Goal: Information Seeking & Learning: Compare options

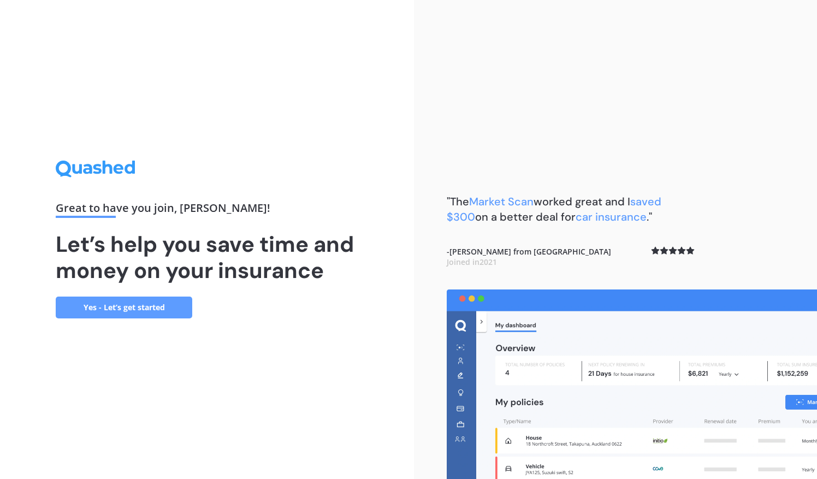
click at [155, 298] on link "Yes - Let’s get started" at bounding box center [124, 308] width 137 height 22
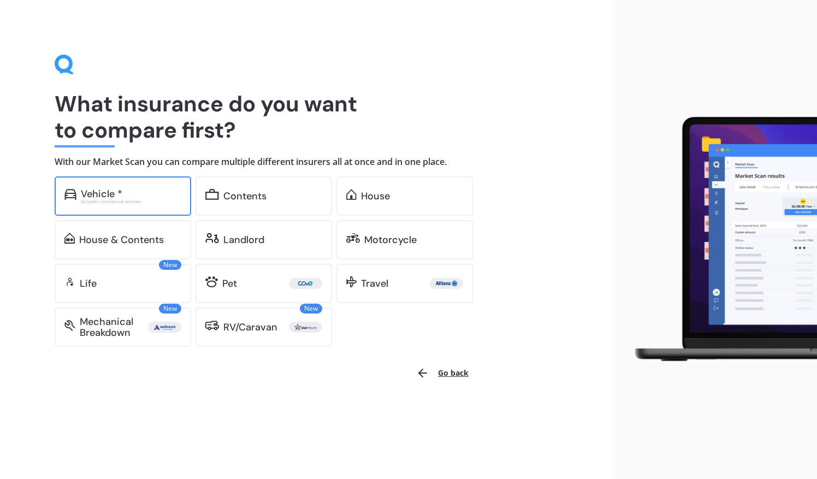
click at [151, 199] on div "Excludes commercial vehicles" at bounding box center [131, 201] width 100 height 4
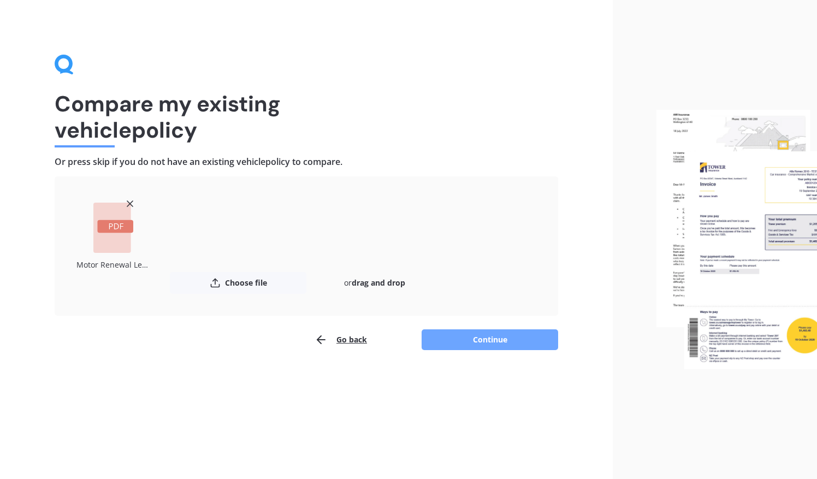
click at [477, 343] on button "Continue" at bounding box center [490, 339] width 137 height 21
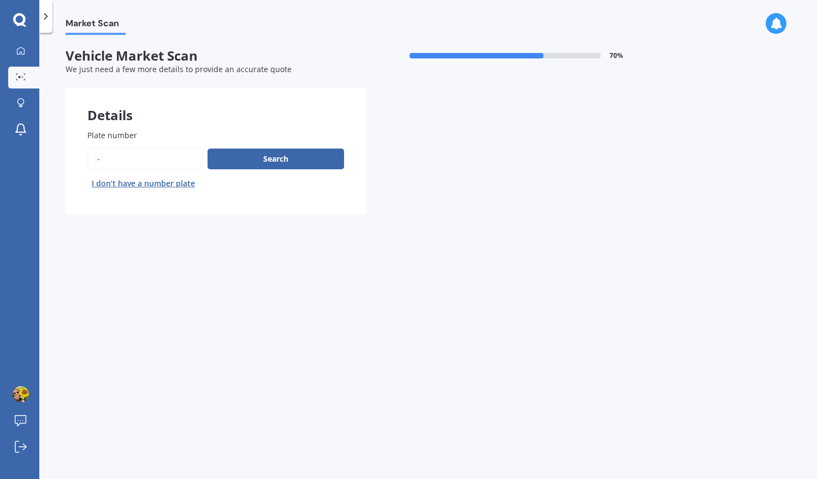
click at [157, 153] on input "Plate number" at bounding box center [145, 158] width 116 height 23
type input "-"
type input "[PERSON_NAME]"
click at [236, 166] on button "Search" at bounding box center [276, 159] width 137 height 21
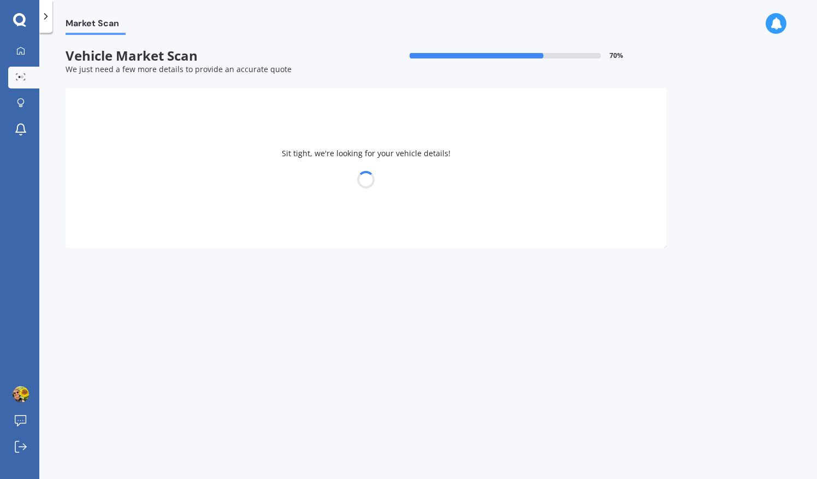
select select "DODGE"
select select "JOURNEY"
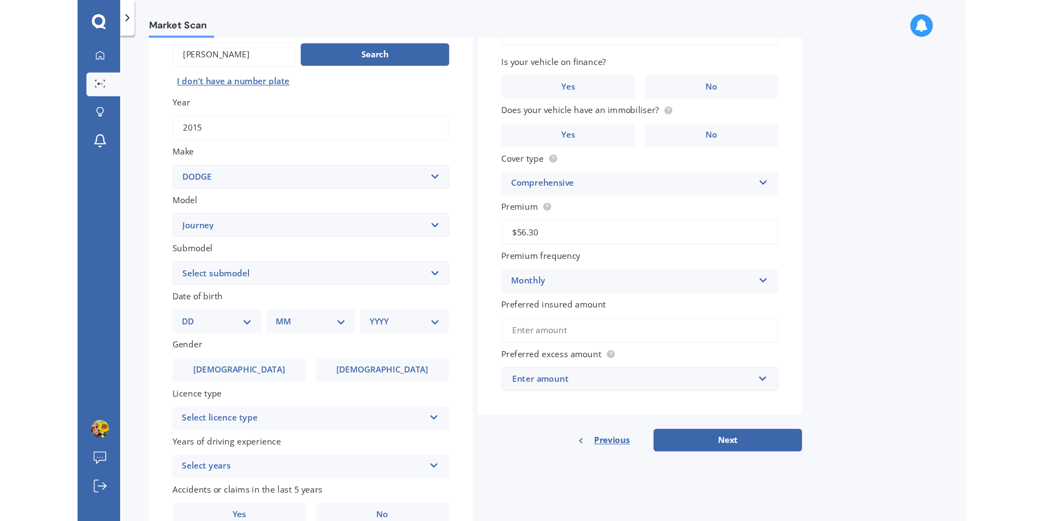
scroll to position [109, 0]
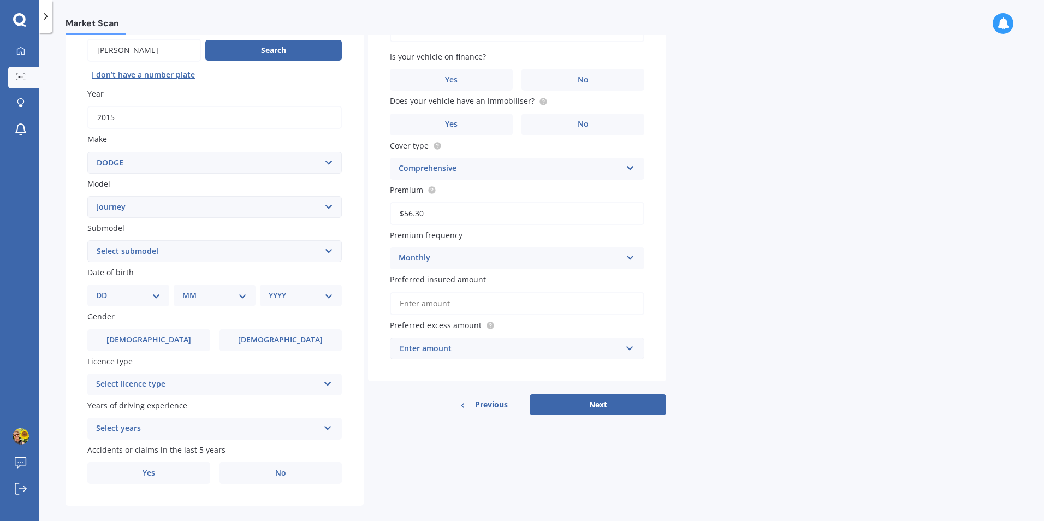
click at [159, 259] on select "Select submodel (All) 3.6L petrol Auto SXT RT Petrol 2.7L 6A" at bounding box center [214, 251] width 254 height 22
select select "3.6L PETROL AUTO SXT"
click at [87, 240] on select "Select submodel (All) 3.6L petrol Auto SXT RT Petrol 2.7L 6A" at bounding box center [214, 251] width 254 height 22
click at [153, 300] on select "DD 01 02 03 04 05 06 07 08 09 10 11 12 13 14 15 16 17 18 19 20 21 22 23 24 25 2…" at bounding box center [128, 295] width 64 height 12
click at [301, 341] on label "[DEMOGRAPHIC_DATA]" at bounding box center [280, 340] width 123 height 22
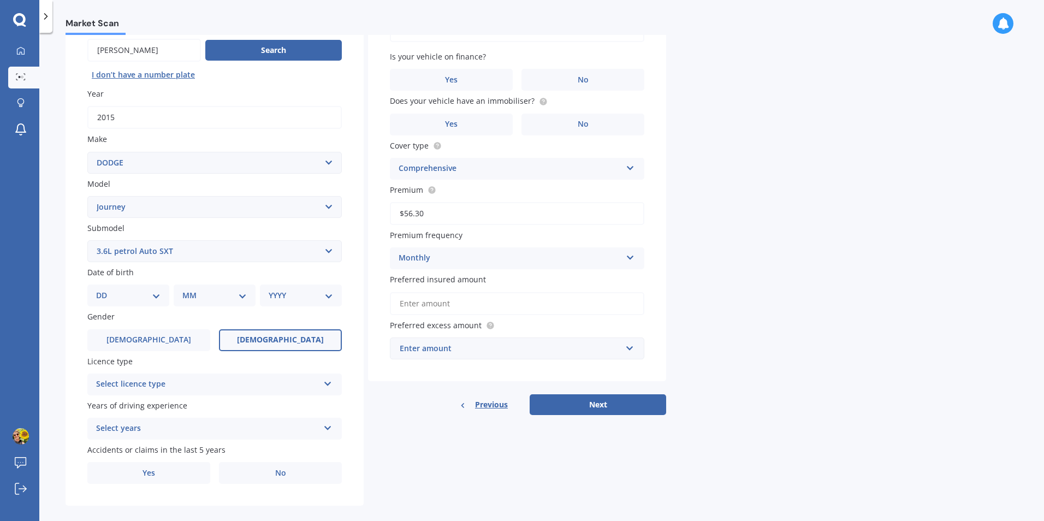
click at [0, 0] on input "[DEMOGRAPHIC_DATA]" at bounding box center [0, 0] width 0 height 0
click at [131, 293] on select "DD 01 02 03 04 05 06 07 08 09 10 11 12 13 14 15 16 17 18 19 20 21 22 23 24 25 2…" at bounding box center [128, 295] width 64 height 12
select select "11"
click at [105, 289] on select "DD 01 02 03 04 05 06 07 08 09 10 11 12 13 14 15 16 17 18 19 20 21 22 23 24 25 2…" at bounding box center [128, 295] width 64 height 12
click at [209, 299] on select "MM 01 02 03 04 05 06 07 08 09 10 11 12" at bounding box center [217, 295] width 60 height 12
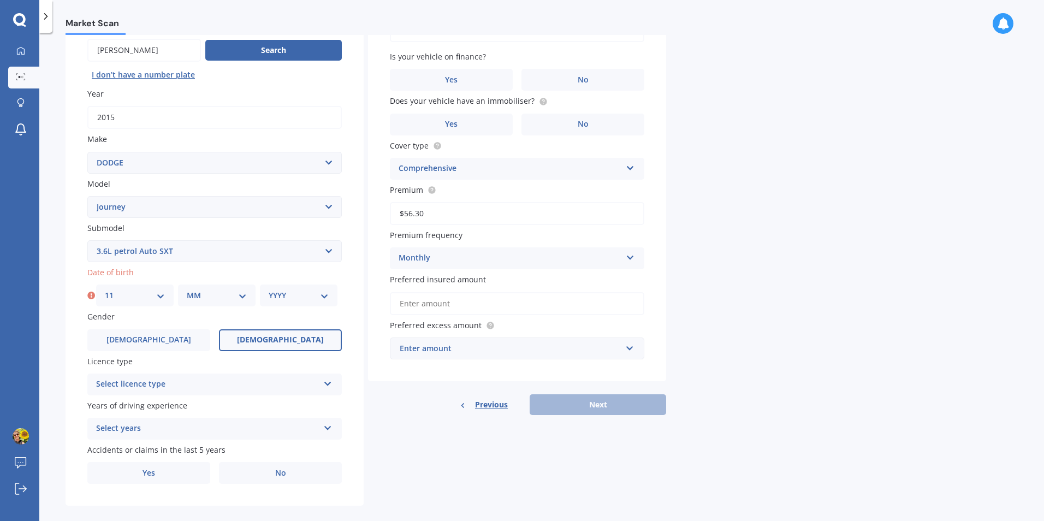
select select "08"
click at [187, 289] on select "MM 01 02 03 04 05 06 07 08 09 10 11 12" at bounding box center [217, 295] width 60 height 12
click at [279, 292] on select "YYYY 2025 2024 2023 2022 2021 2020 2019 2018 2017 2016 2015 2014 2013 2012 2011…" at bounding box center [299, 295] width 60 height 12
select select "1980"
click at [269, 289] on select "YYYY 2025 2024 2023 2022 2021 2020 2019 2018 2017 2016 2015 2014 2013 2012 2011…" at bounding box center [299, 295] width 60 height 12
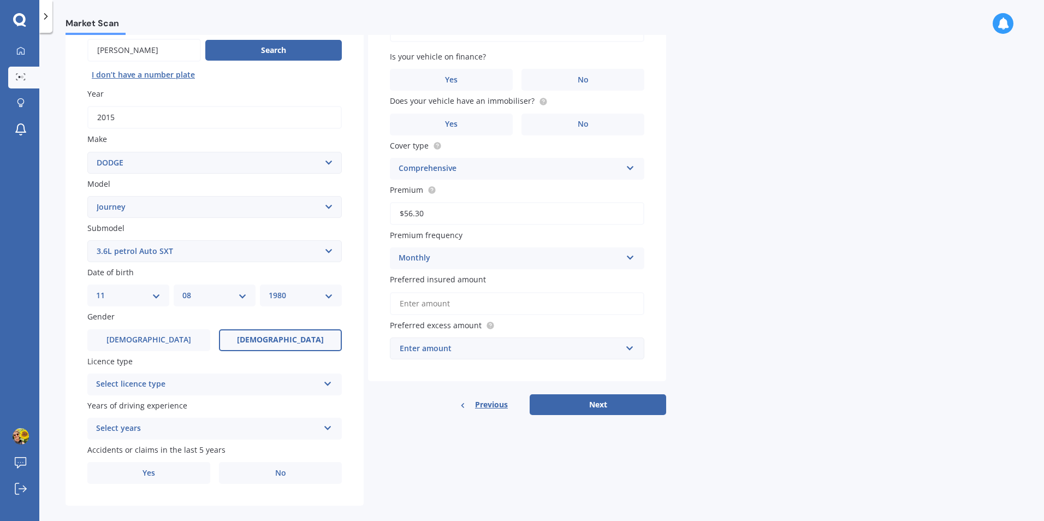
click at [215, 378] on div "Select licence type" at bounding box center [207, 384] width 223 height 13
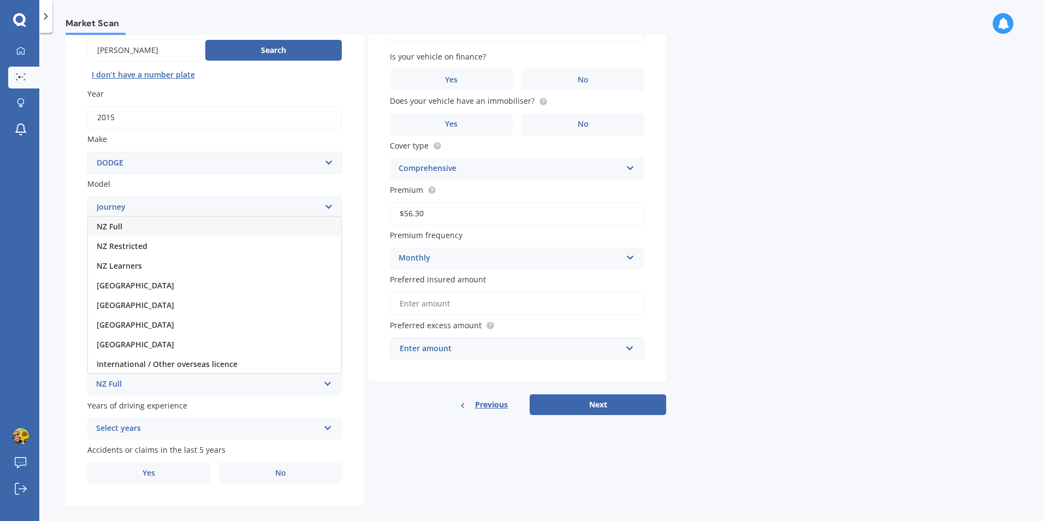
click at [189, 224] on div "NZ Full" at bounding box center [214, 227] width 253 height 20
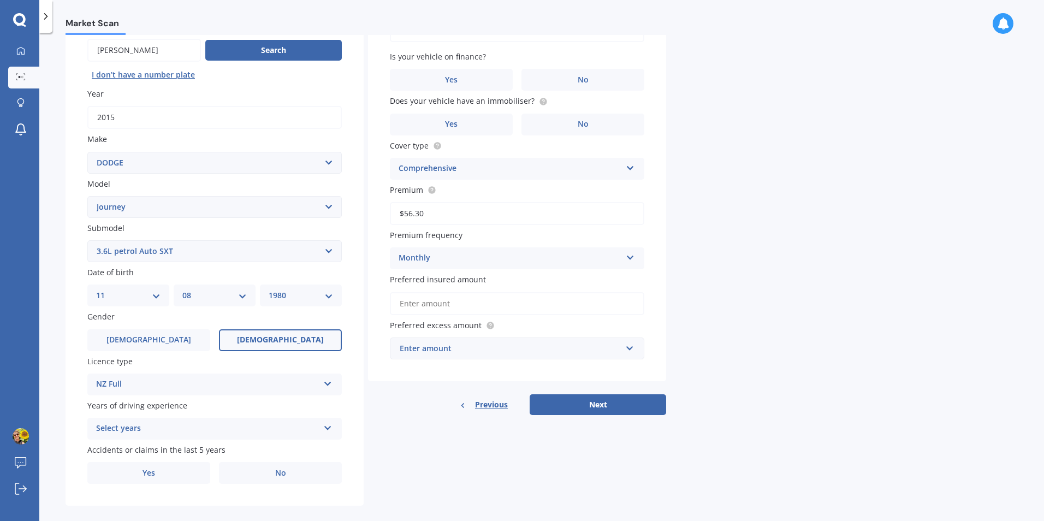
click at [207, 428] on div "Select years" at bounding box center [207, 428] width 223 height 13
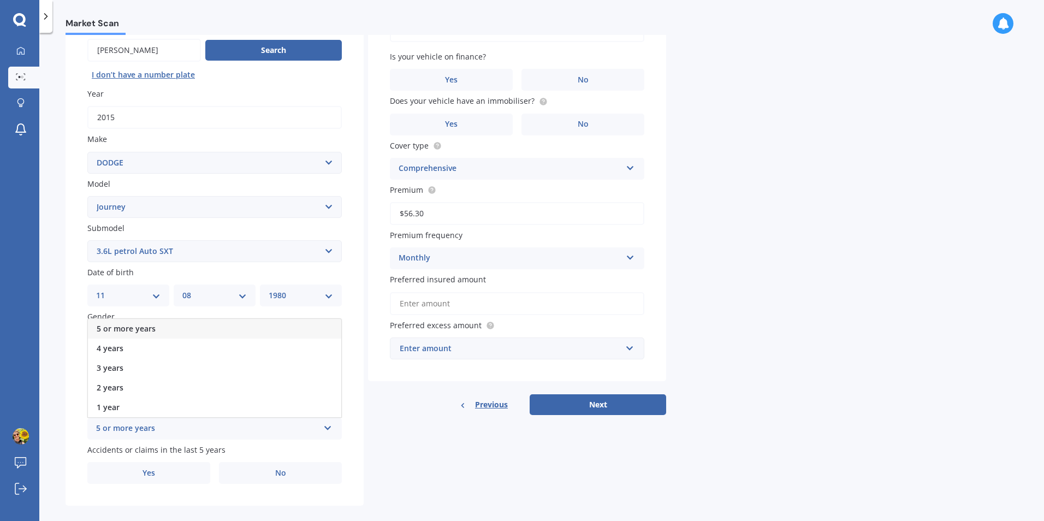
click at [188, 323] on div "5 or more years" at bounding box center [214, 329] width 253 height 20
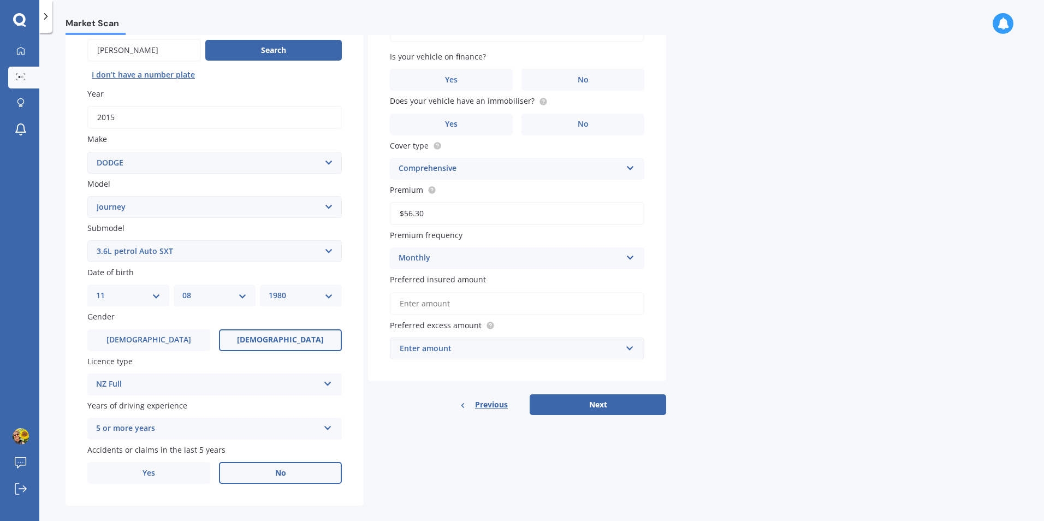
click at [245, 474] on label "No" at bounding box center [280, 473] width 123 height 22
click at [0, 0] on input "No" at bounding box center [0, 0] width 0 height 0
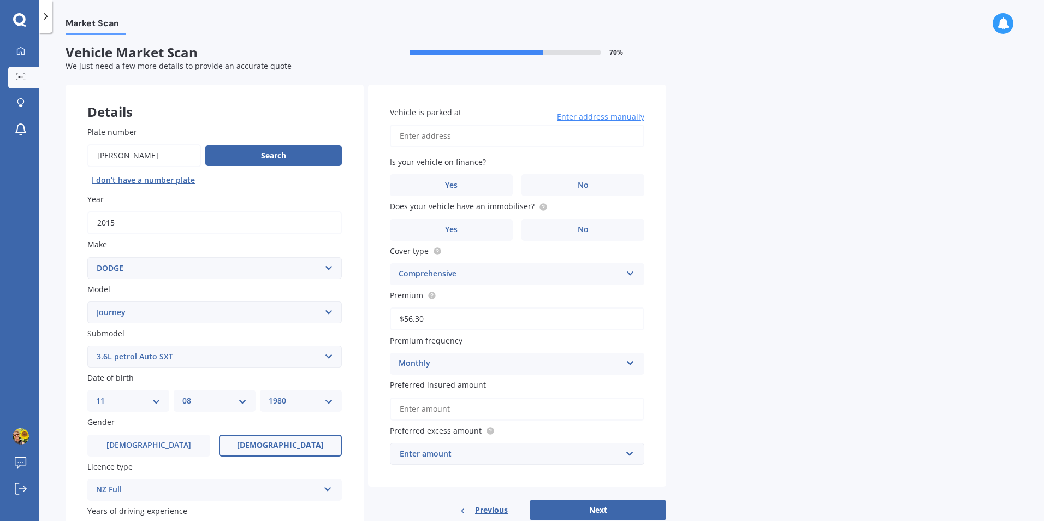
scroll to position [0, 0]
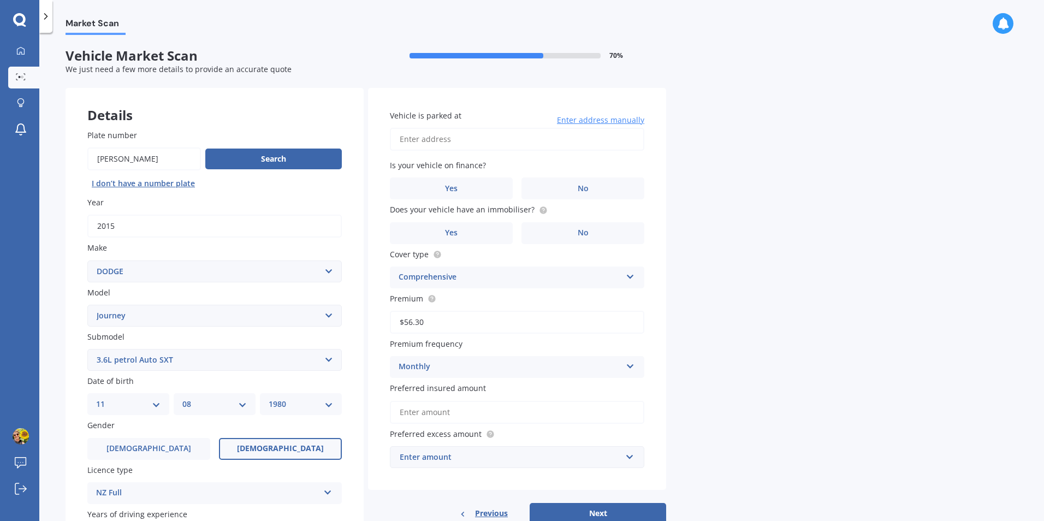
click at [439, 142] on input "Vehicle is parked at" at bounding box center [517, 139] width 254 height 23
type input "[STREET_ADDRESS]"
click at [563, 181] on label "No" at bounding box center [583, 188] width 123 height 22
click at [0, 0] on input "No" at bounding box center [0, 0] width 0 height 0
click at [483, 271] on div "Comprehensive" at bounding box center [510, 277] width 223 height 13
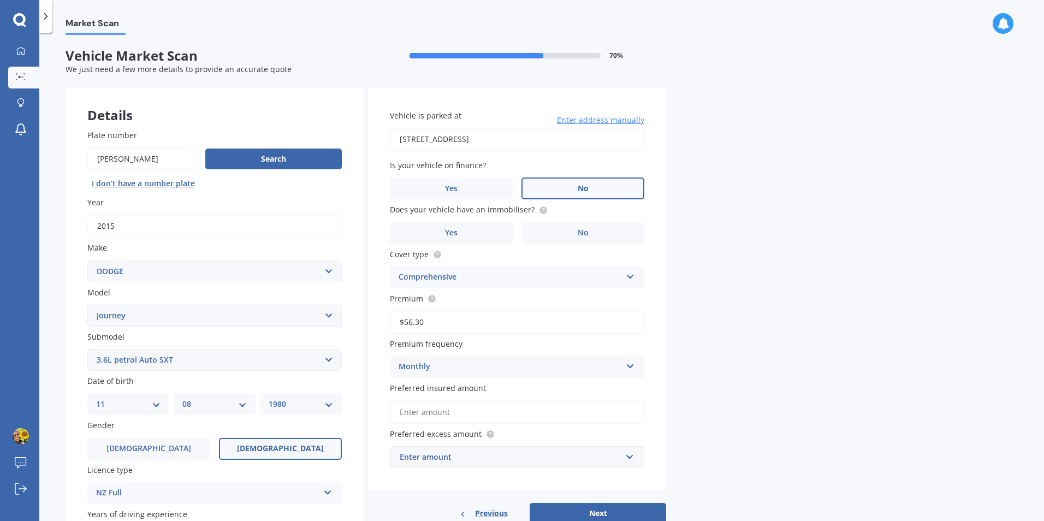
click at [503, 249] on label "Cover type" at bounding box center [515, 253] width 250 height 11
click at [482, 232] on label "Yes" at bounding box center [451, 233] width 123 height 22
click at [0, 0] on input "Yes" at bounding box center [0, 0] width 0 height 0
click at [533, 413] on input "Preferred insured amount" at bounding box center [517, 412] width 254 height 23
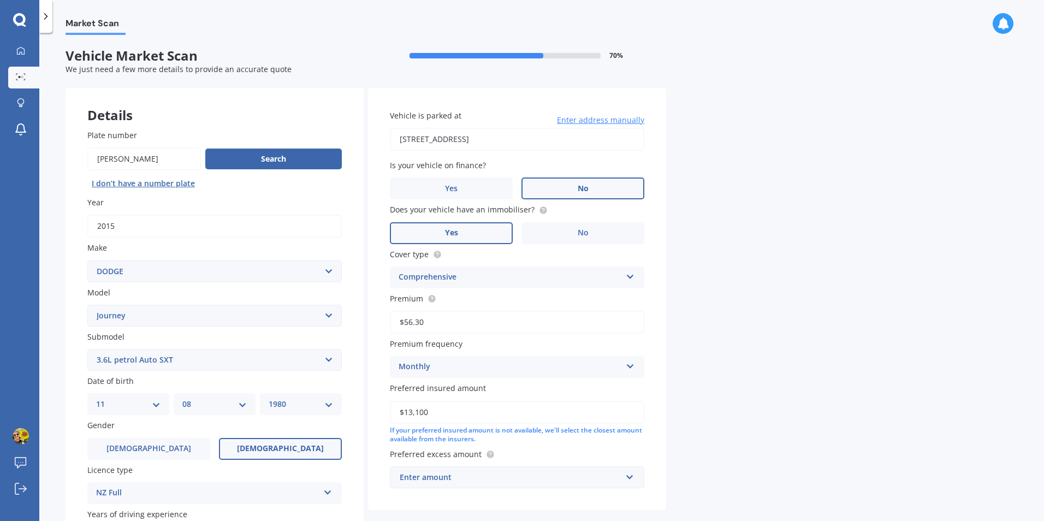
type input "$13,100"
click at [516, 478] on div "Enter amount" at bounding box center [511, 477] width 222 height 12
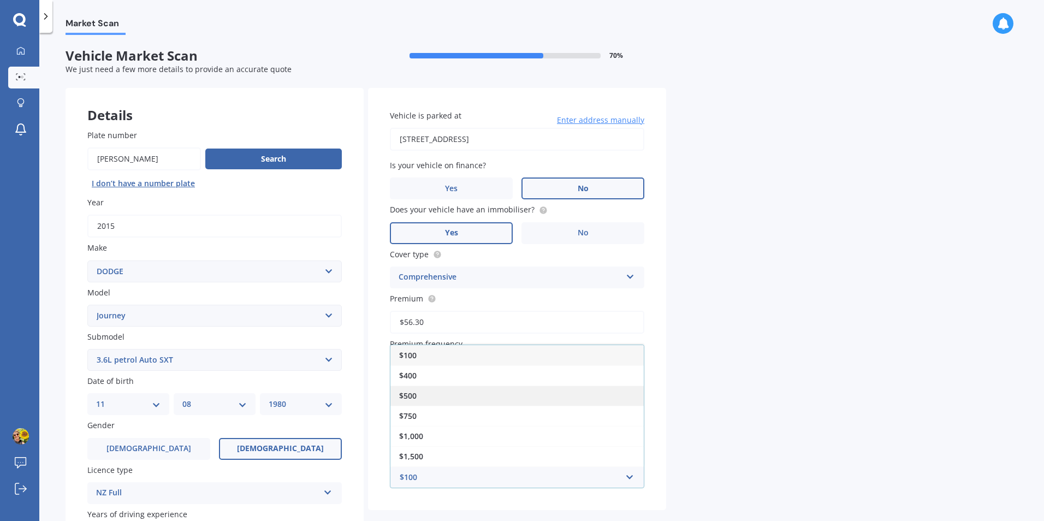
click at [495, 395] on div "$500" at bounding box center [516, 396] width 253 height 20
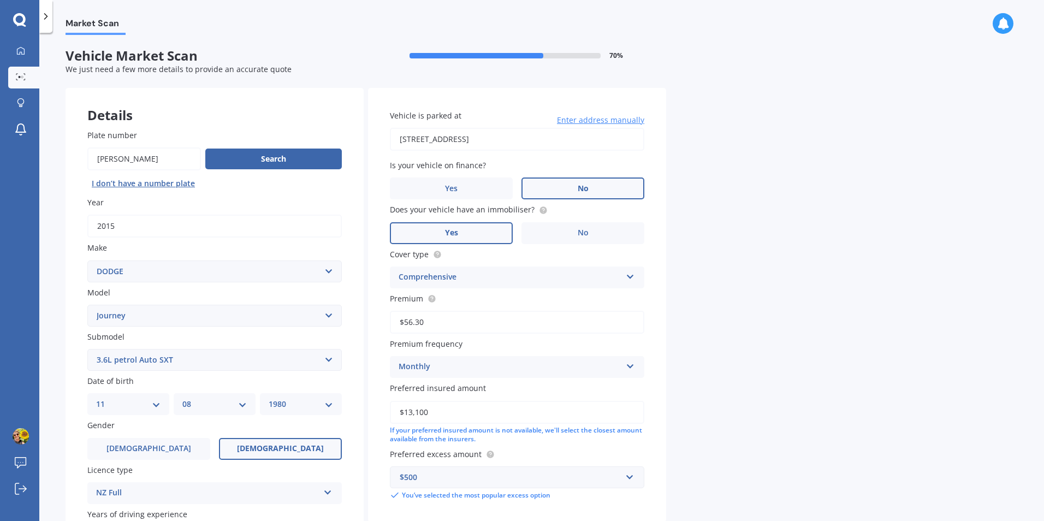
click at [816, 274] on div "Market Scan Vehicle Market Scan 70 % We just need a few more details to provide…" at bounding box center [541, 279] width 1005 height 488
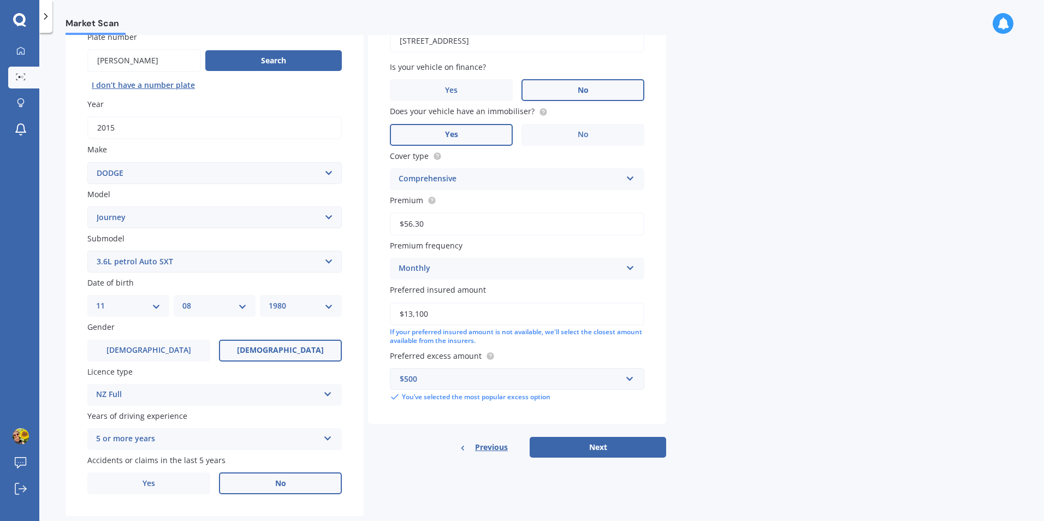
scroll to position [115, 0]
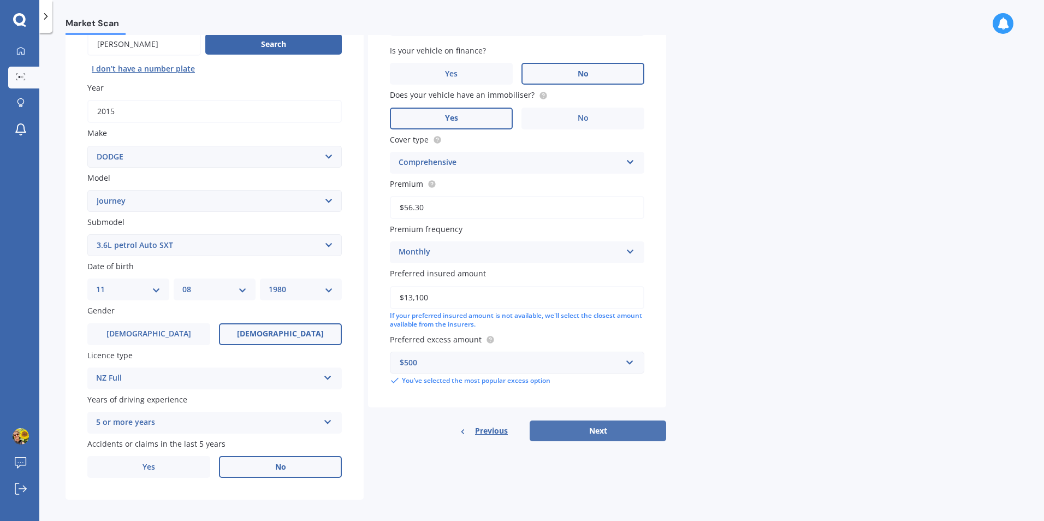
click at [636, 430] on button "Next" at bounding box center [598, 431] width 137 height 21
select select "11"
select select "08"
select select "1980"
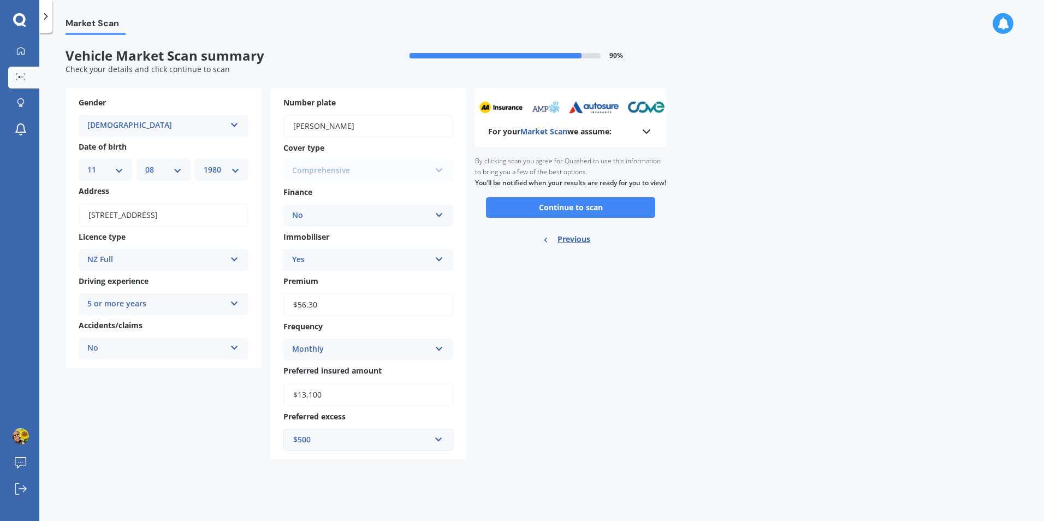
scroll to position [0, 0]
click at [536, 213] on button "Continue to scan" at bounding box center [570, 207] width 169 height 21
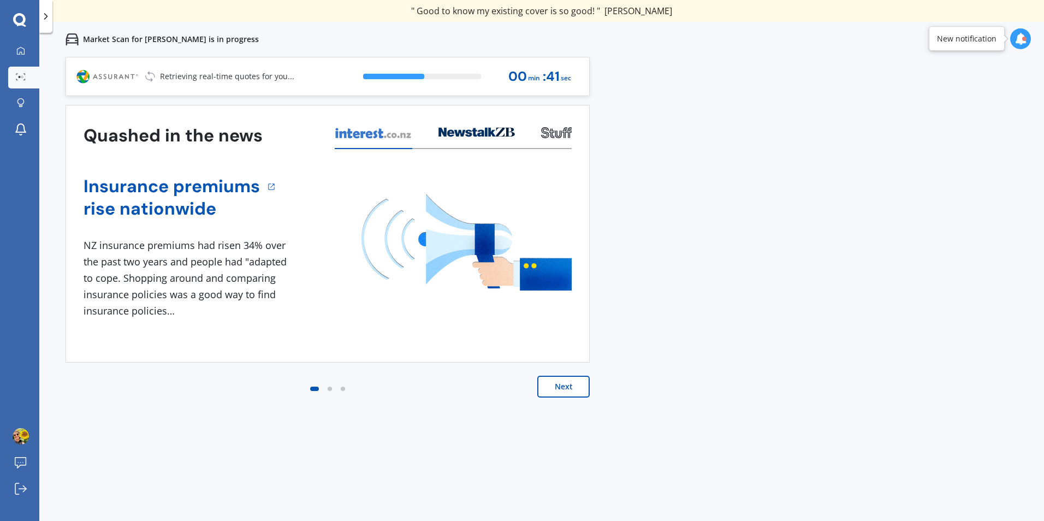
click at [570, 390] on button "Next" at bounding box center [563, 387] width 52 height 22
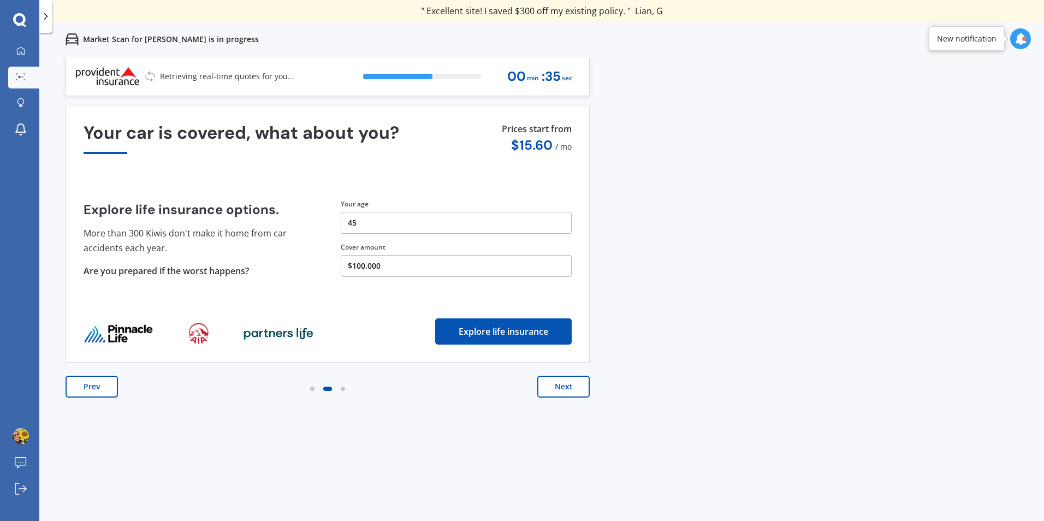
click at [427, 217] on button "45" at bounding box center [456, 223] width 231 height 22
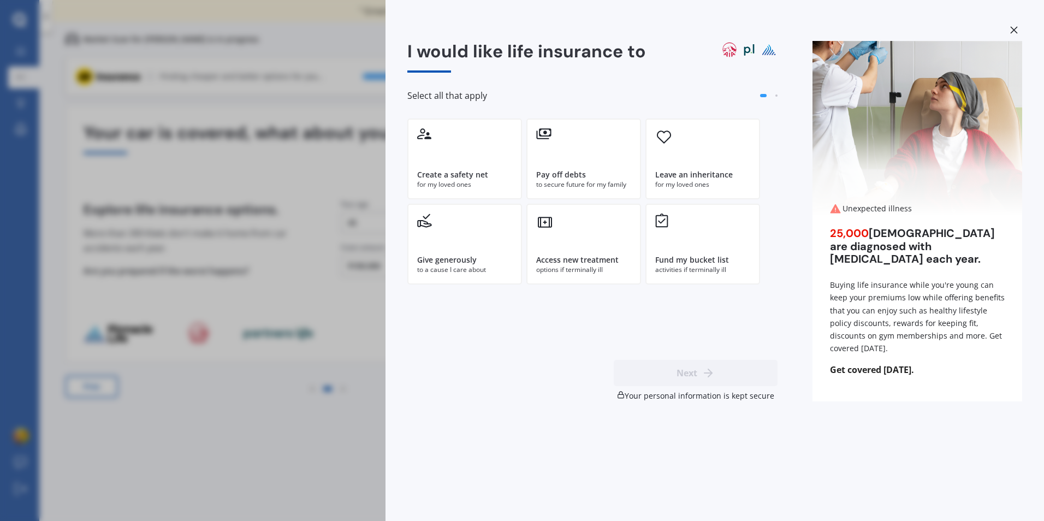
click at [325, 182] on div "I would like life insurance to Select all that apply Create a safety net for my…" at bounding box center [522, 260] width 1044 height 521
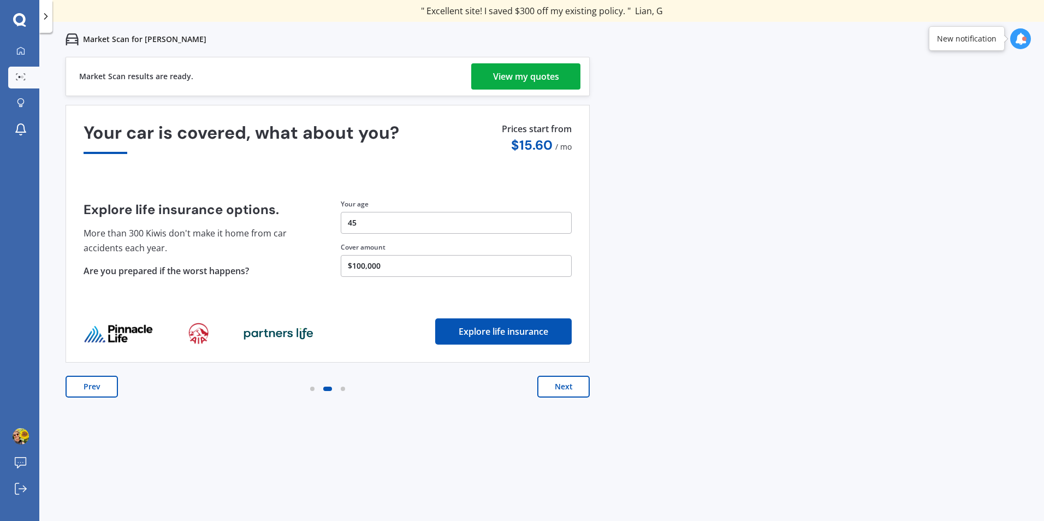
click at [481, 78] on link "View my quotes" at bounding box center [525, 76] width 109 height 26
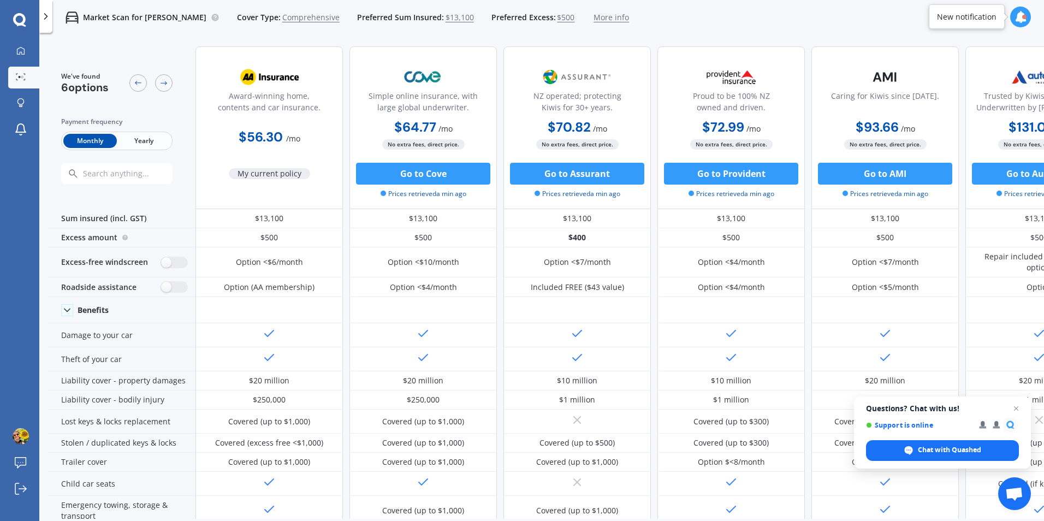
scroll to position [0, 74]
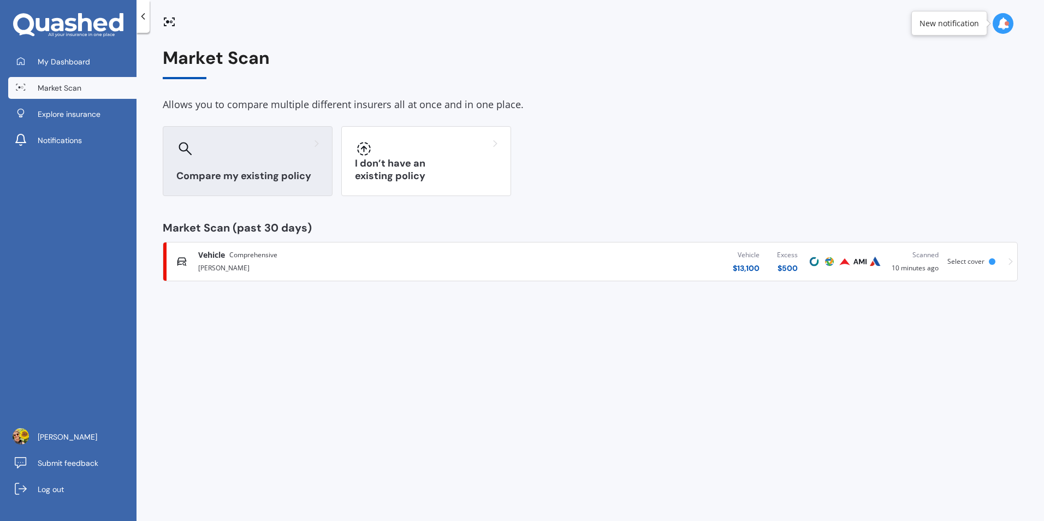
click at [232, 160] on div "Compare my existing policy" at bounding box center [248, 161] width 170 height 70
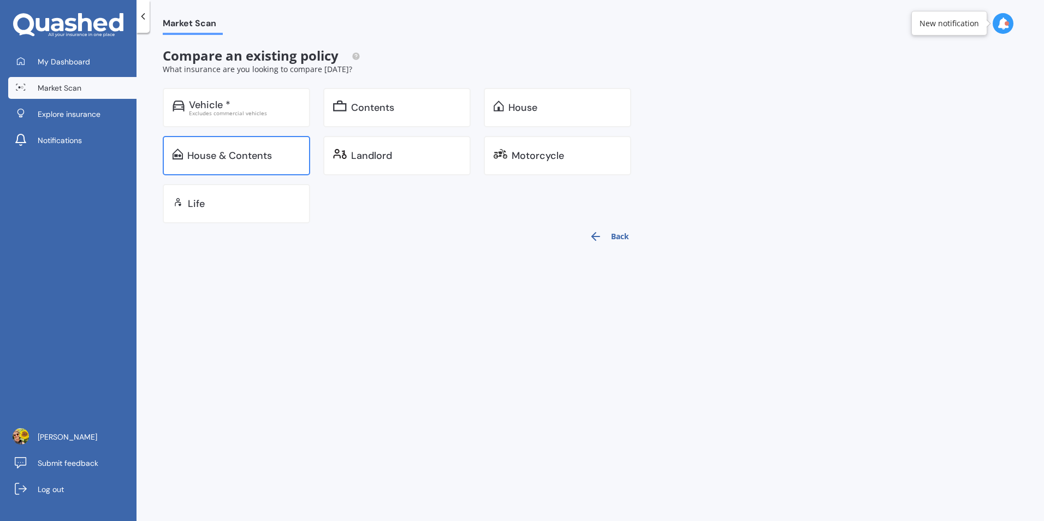
click at [253, 150] on div "House & Contents" at bounding box center [229, 155] width 85 height 11
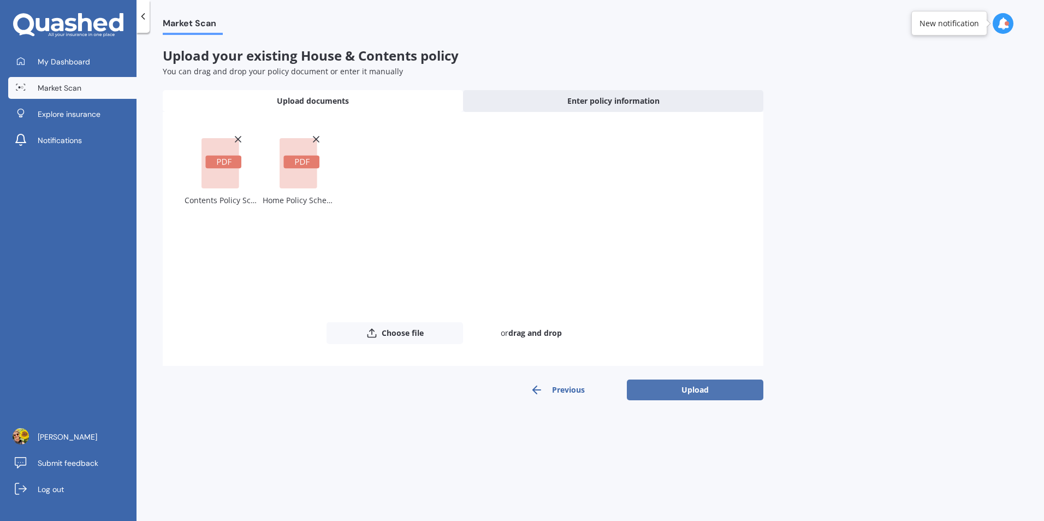
click at [659, 392] on button "Upload" at bounding box center [695, 390] width 137 height 21
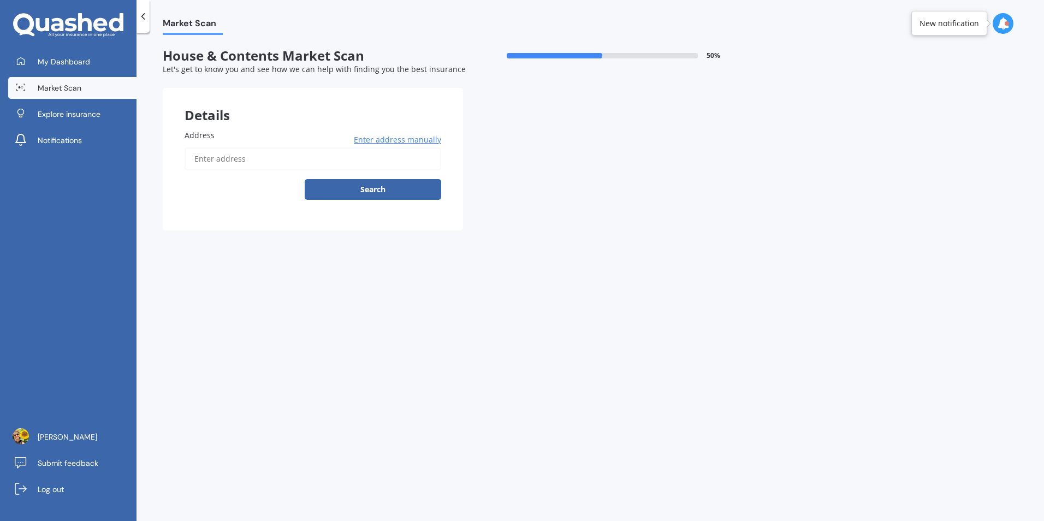
click at [299, 160] on input "Address" at bounding box center [313, 158] width 257 height 23
type input "[STREET_ADDRESS]"
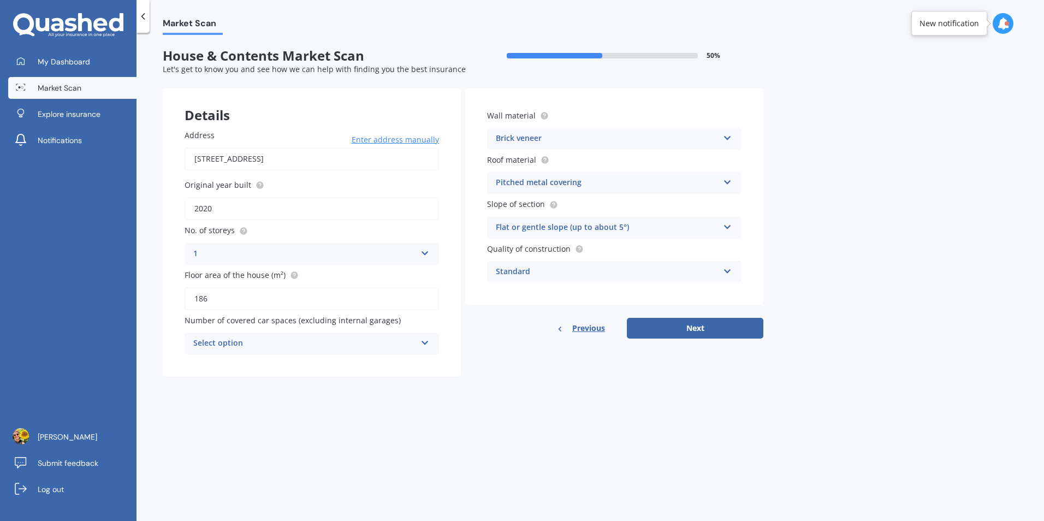
click at [594, 142] on div "Brick veneer" at bounding box center [607, 138] width 223 height 13
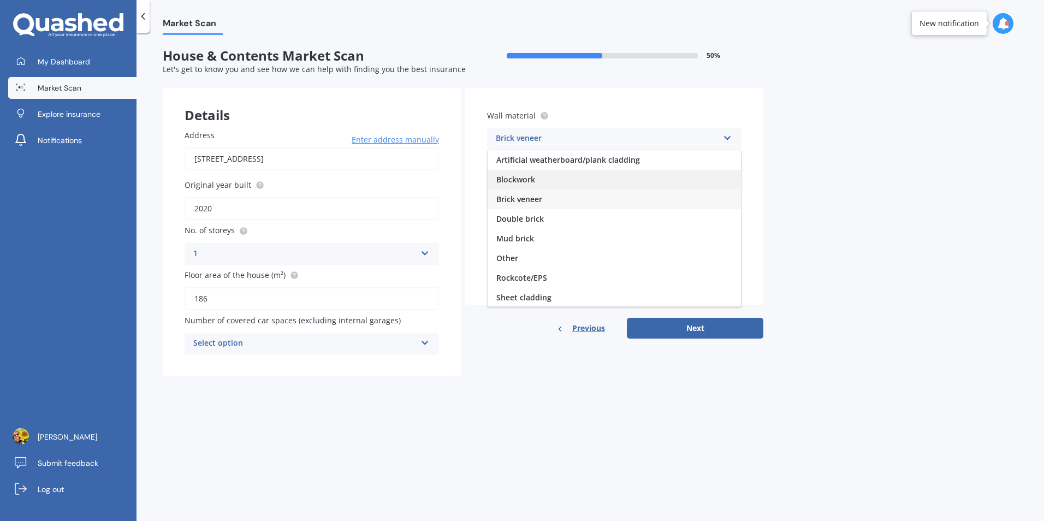
click at [576, 178] on div "Blockwork" at bounding box center [614, 180] width 253 height 20
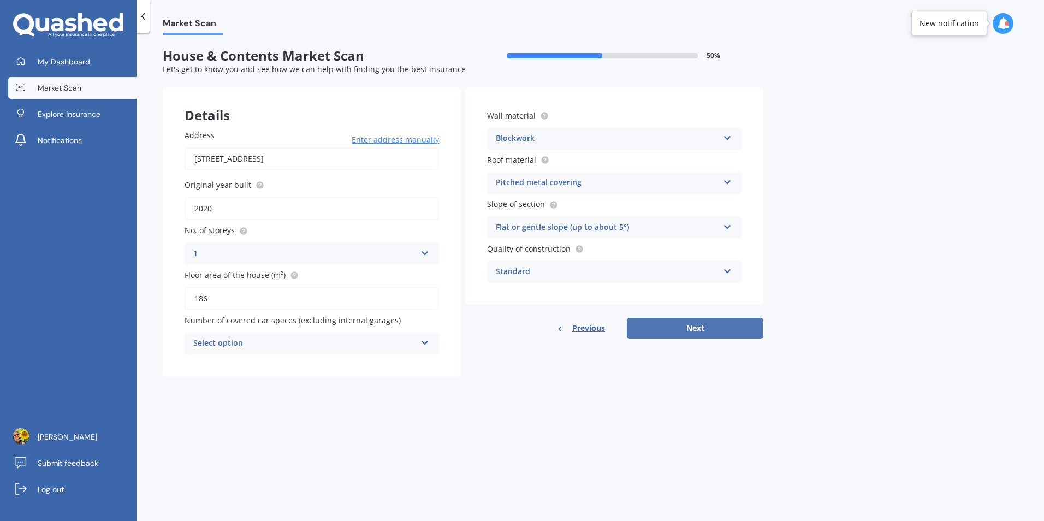
click at [665, 323] on button "Next" at bounding box center [695, 328] width 137 height 21
click at [331, 349] on div "Select option" at bounding box center [306, 343] width 217 height 12
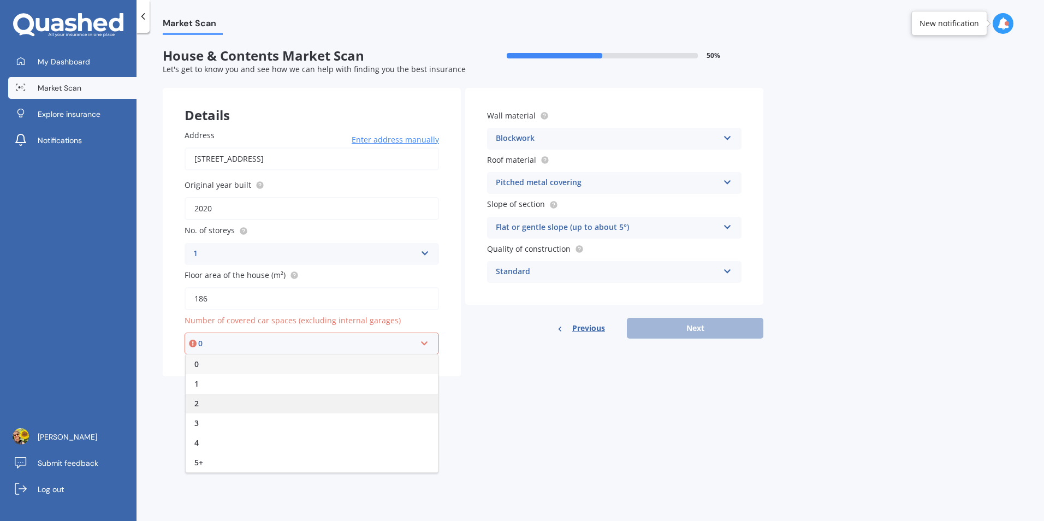
click at [317, 398] on div "2" at bounding box center [312, 404] width 252 height 20
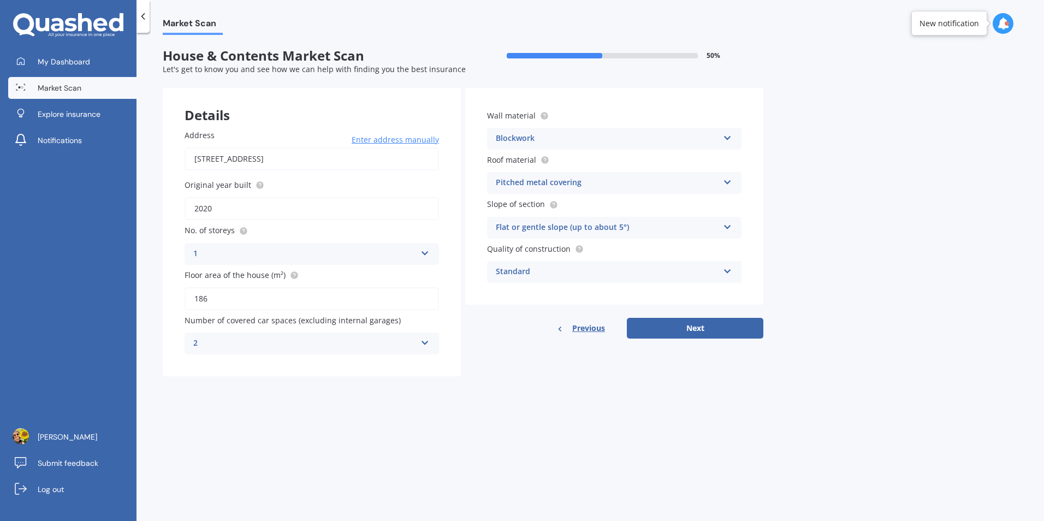
click at [352, 340] on div "2" at bounding box center [304, 343] width 223 height 13
click at [334, 363] on div "0" at bounding box center [311, 365] width 253 height 20
click at [680, 324] on button "Next" at bounding box center [695, 328] width 137 height 21
select select "11"
select select "08"
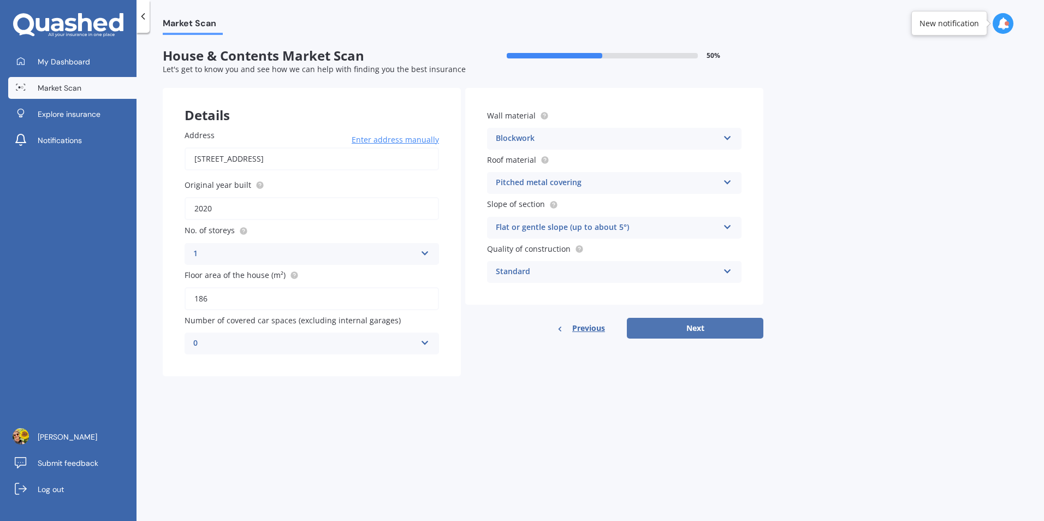
select select "1980"
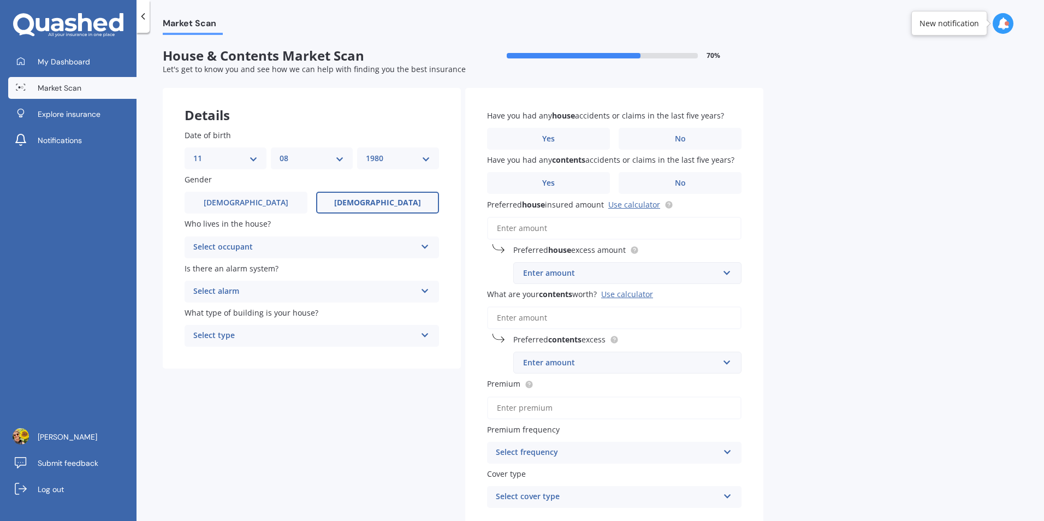
click at [258, 251] on div "Select occupant" at bounding box center [304, 247] width 223 height 13
click at [258, 264] on div "Owner" at bounding box center [311, 269] width 253 height 20
click at [260, 290] on div "Select alarm" at bounding box center [304, 291] width 223 height 13
click at [259, 352] on div "No" at bounding box center [311, 352] width 253 height 20
drag, startPoint x: 261, startPoint y: 338, endPoint x: 242, endPoint y: 332, distance: 19.5
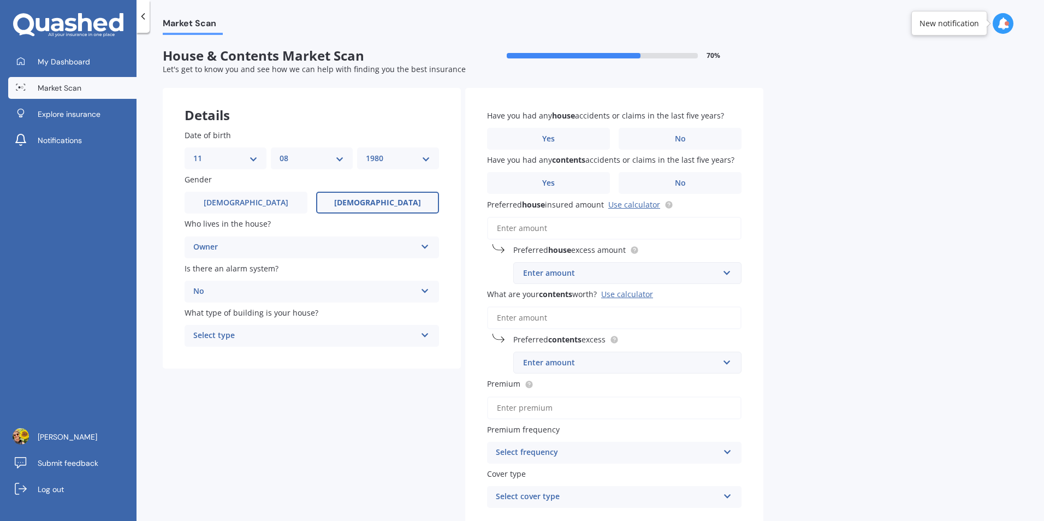
drag, startPoint x: 239, startPoint y: 333, endPoint x: 428, endPoint y: 342, distance: 189.2
click at [428, 342] on div "Select type Freestanding Multi-unit (in a block of 6 or less) Multi-unit (in a …" at bounding box center [312, 336] width 254 height 22
click at [366, 353] on div "Freestanding" at bounding box center [311, 357] width 253 height 20
click at [642, 136] on label "No" at bounding box center [680, 139] width 123 height 22
click at [0, 0] on input "No" at bounding box center [0, 0] width 0 height 0
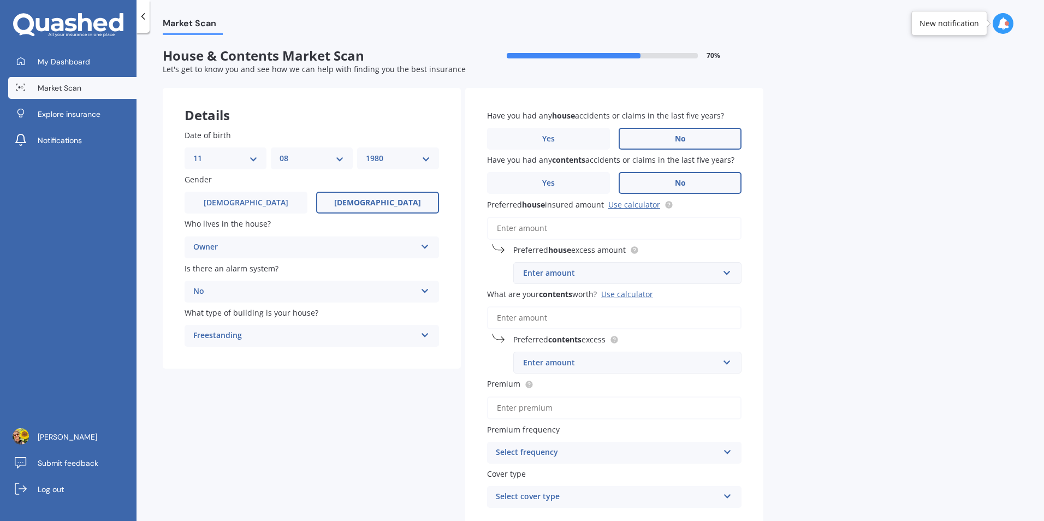
click at [667, 183] on label "No" at bounding box center [680, 183] width 123 height 22
click at [0, 0] on input "No" at bounding box center [0, 0] width 0 height 0
drag, startPoint x: 567, startPoint y: 235, endPoint x: 516, endPoint y: 230, distance: 52.2
click at [516, 230] on input "Preferred house insured amount Use calculator" at bounding box center [614, 228] width 254 height 23
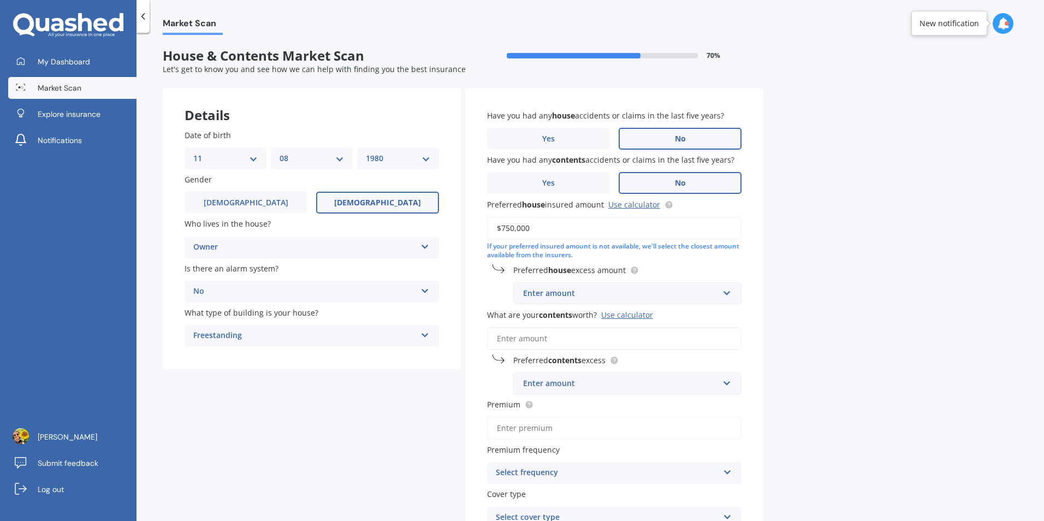
type input "$750,000"
click at [541, 297] on div "Enter amount" at bounding box center [621, 293] width 196 height 12
click at [534, 357] on span "$500" at bounding box center [531, 354] width 17 height 10
click at [542, 340] on input "What are your contents worth? Use calculator" at bounding box center [614, 338] width 254 height 23
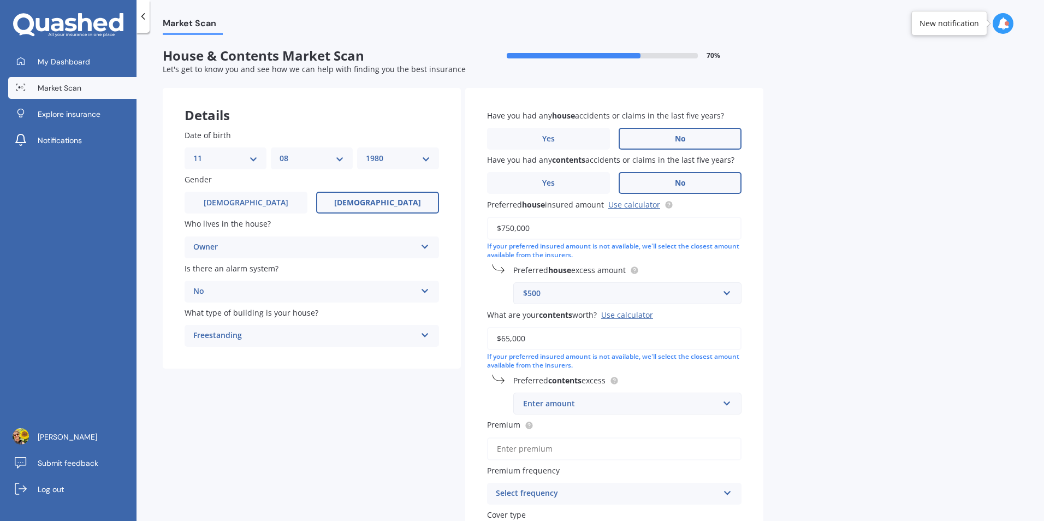
drag, startPoint x: 541, startPoint y: 340, endPoint x: 478, endPoint y: 330, distance: 63.7
click at [478, 330] on div "Have you had any house accidents or claims in the last five years? Yes No Have …" at bounding box center [614, 329] width 298 height 483
type input "$53,000"
click at [557, 405] on div "Enter amount" at bounding box center [621, 404] width 196 height 12
type input "500"
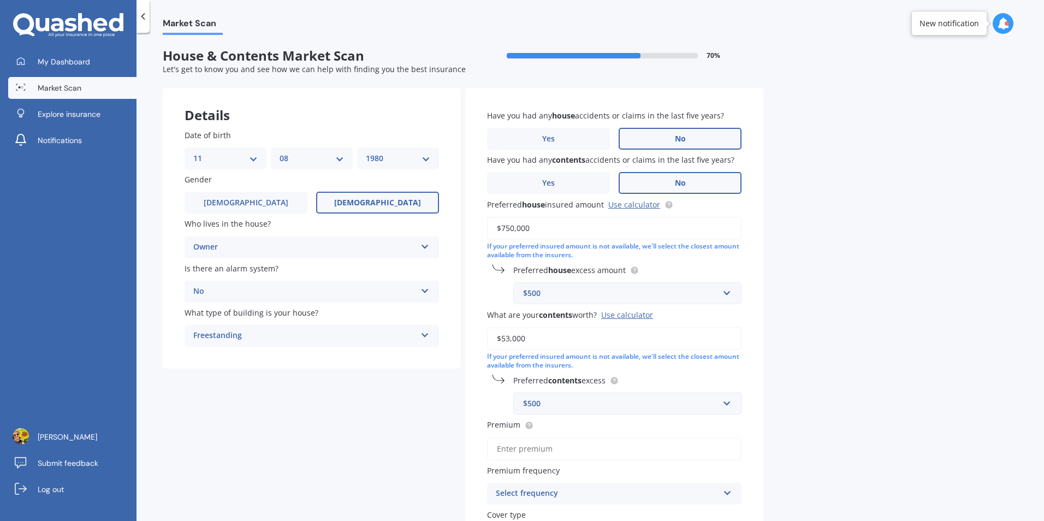
click at [589, 483] on div "Select frequency Yearly Six-Monthly Quarterly Monthly Fortnightly Weekly" at bounding box center [614, 494] width 254 height 22
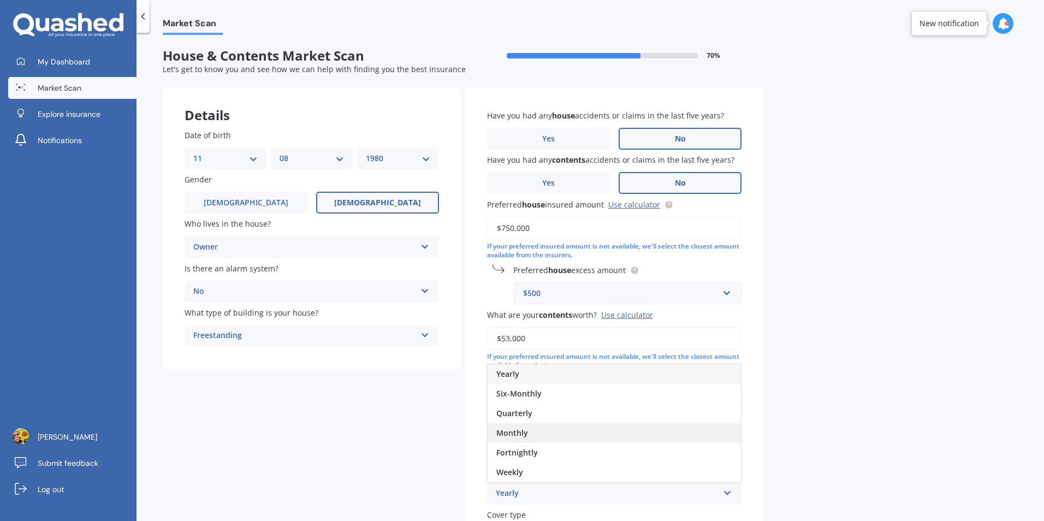
click at [583, 437] on div "Monthly" at bounding box center [614, 433] width 253 height 20
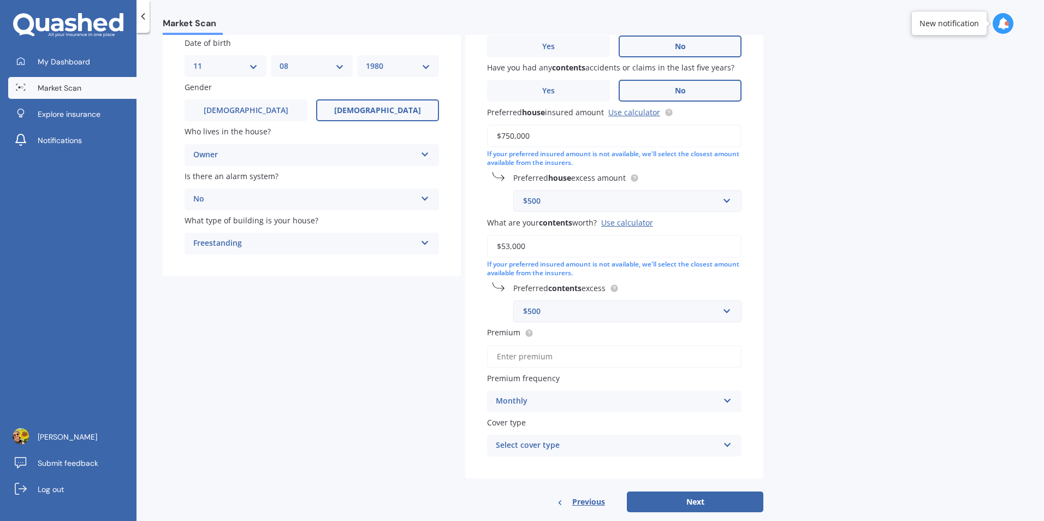
scroll to position [95, 0]
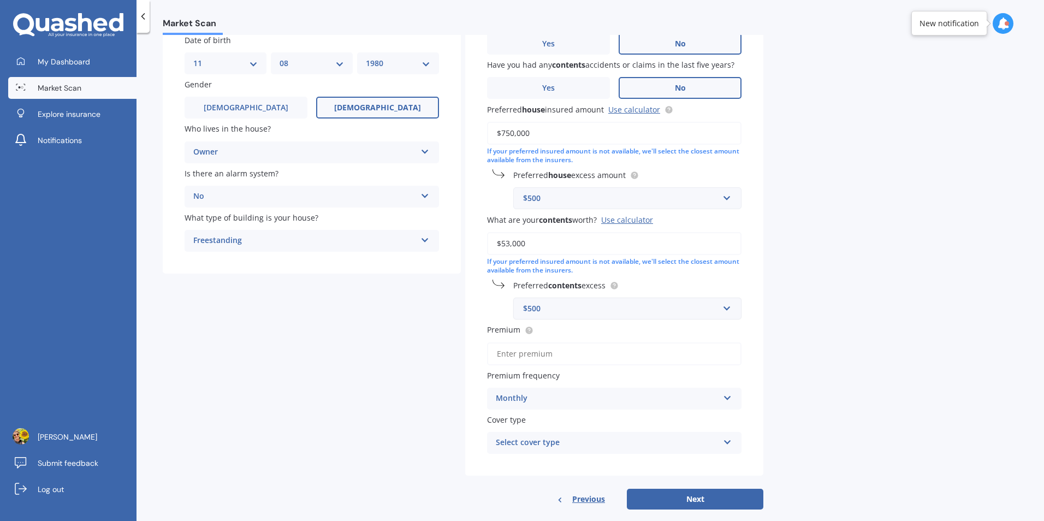
click at [660, 433] on div "Select cover type High" at bounding box center [614, 443] width 254 height 22
click at [625, 439] on div "High" at bounding box center [607, 442] width 223 height 13
click at [628, 446] on div "Select cover type" at bounding box center [609, 443] width 217 height 12
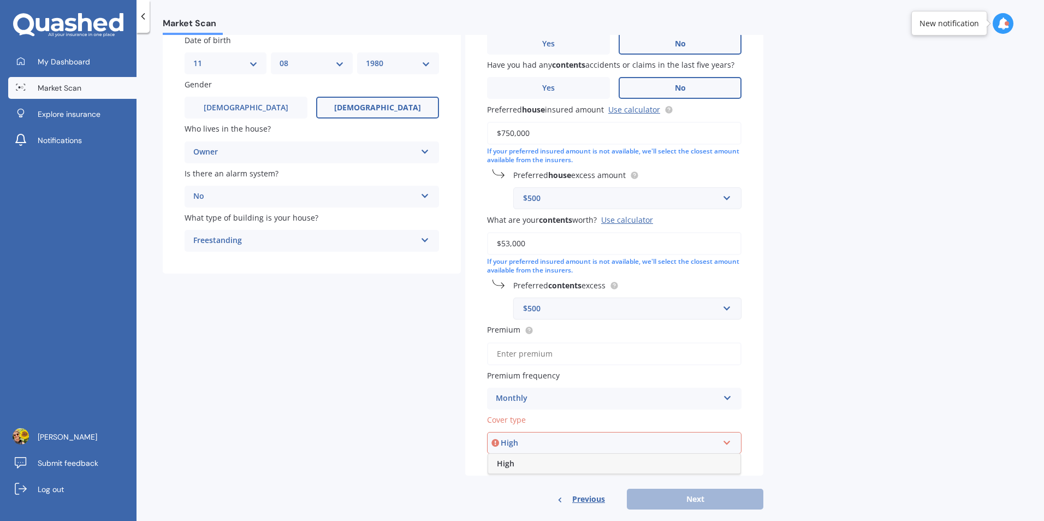
click at [730, 437] on icon at bounding box center [727, 441] width 9 height 8
click at [719, 439] on div "Select cover type High" at bounding box center [614, 443] width 254 height 22
click at [556, 465] on div "High" at bounding box center [614, 464] width 252 height 20
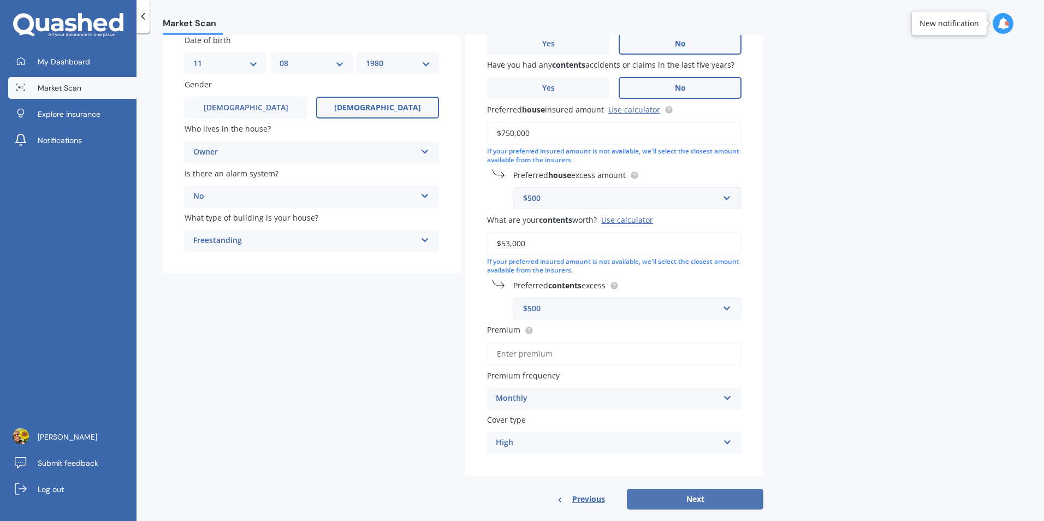
click at [713, 502] on button "Next" at bounding box center [695, 499] width 137 height 21
click at [560, 356] on input "Premium" at bounding box center [614, 353] width 254 height 23
type input "$56.30"
click at [544, 357] on input "$56.30" at bounding box center [614, 353] width 254 height 23
click at [707, 504] on button "Next" at bounding box center [695, 499] width 137 height 21
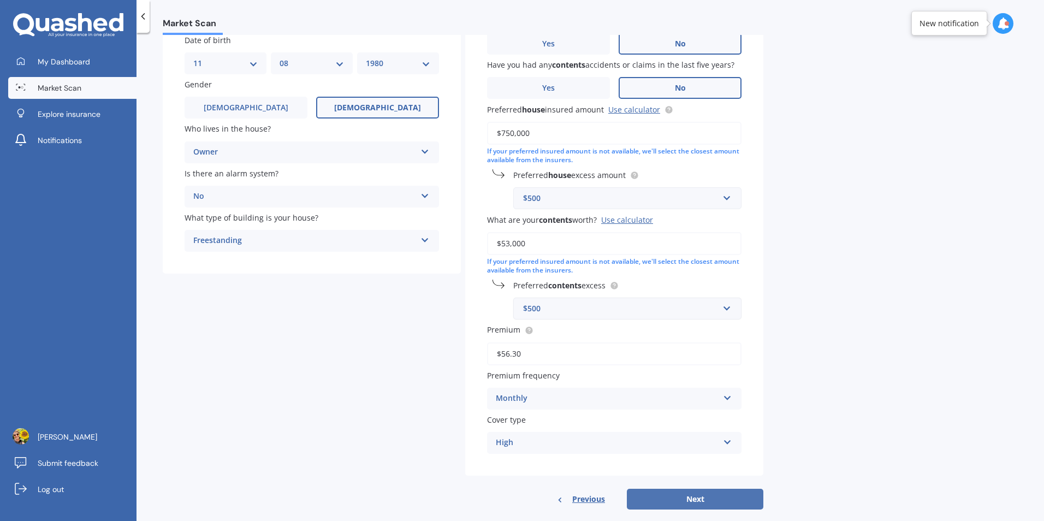
select select "11"
select select "08"
select select "1980"
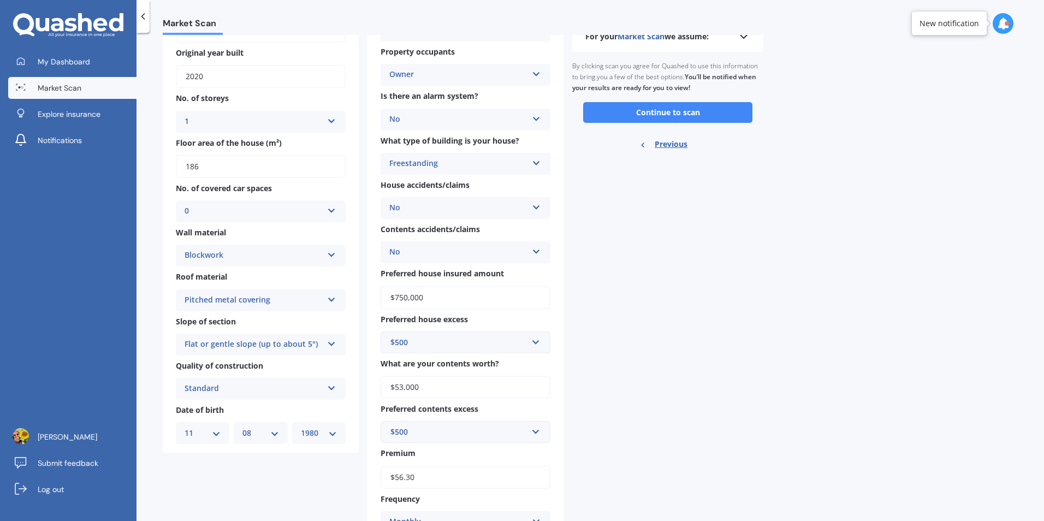
scroll to position [0, 0]
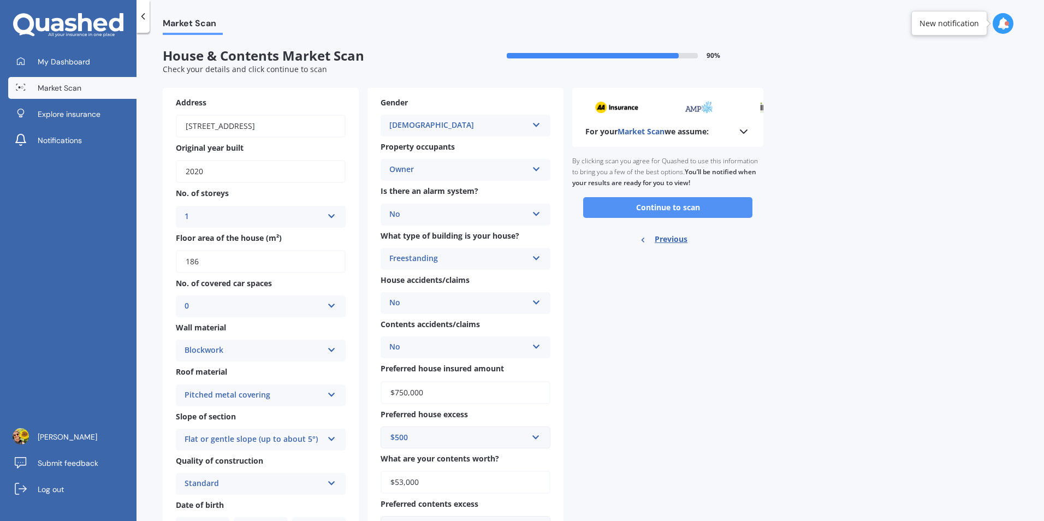
click at [692, 202] on button "Continue to scan" at bounding box center [667, 207] width 169 height 21
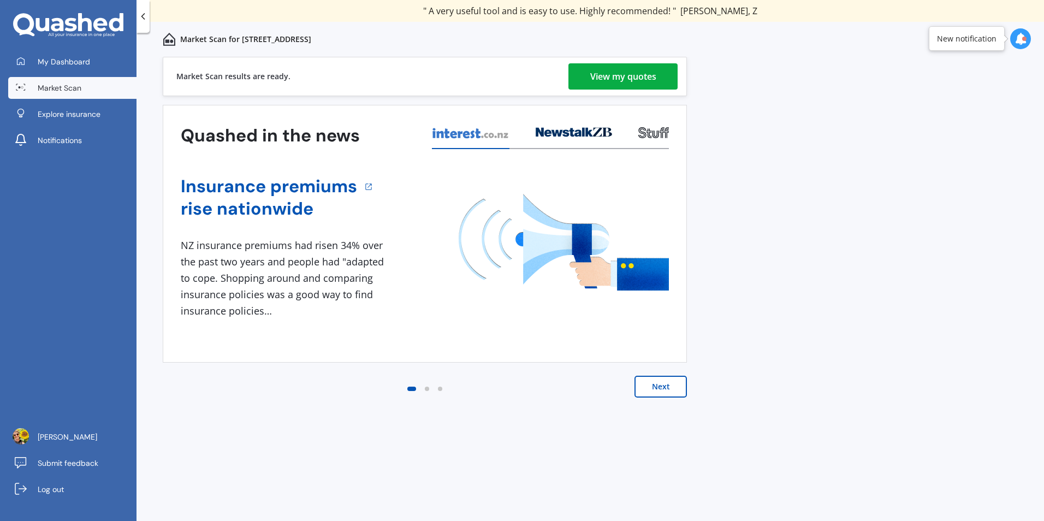
click at [632, 68] on div "View my quotes" at bounding box center [623, 76] width 66 height 26
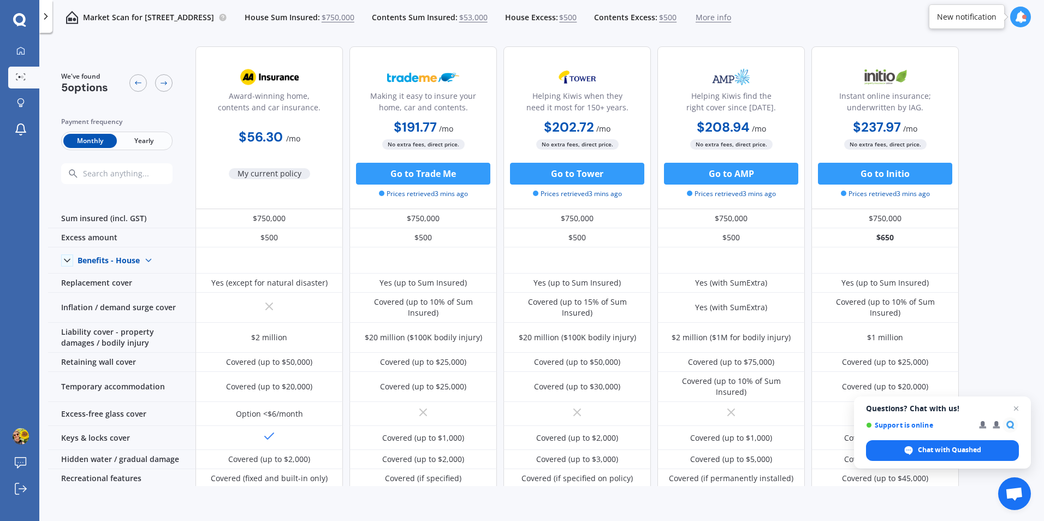
click at [731, 15] on span "More info" at bounding box center [713, 17] width 35 height 11
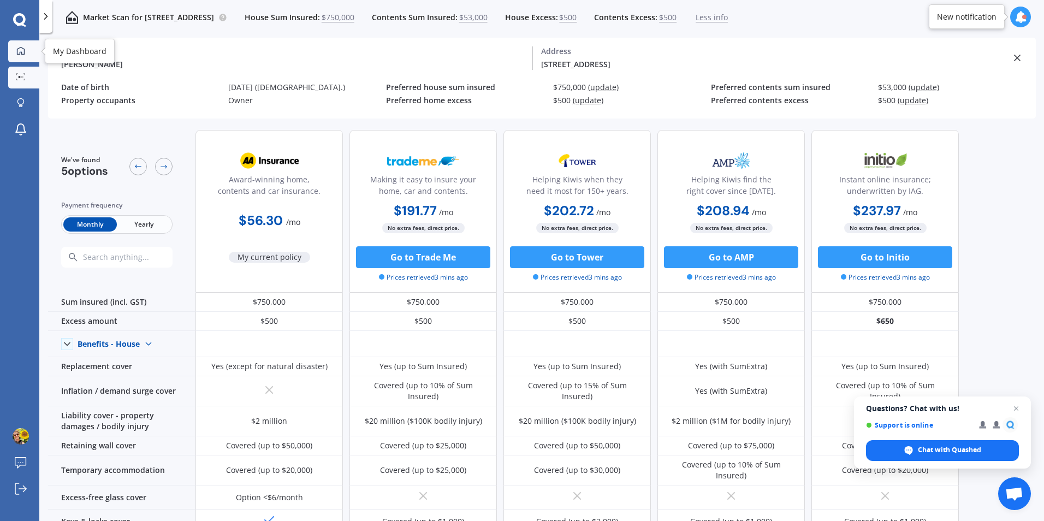
drag, startPoint x: 1040, startPoint y: 159, endPoint x: 18, endPoint y: 51, distance: 1027.5
click at [18, 51] on icon at bounding box center [20, 50] width 9 height 9
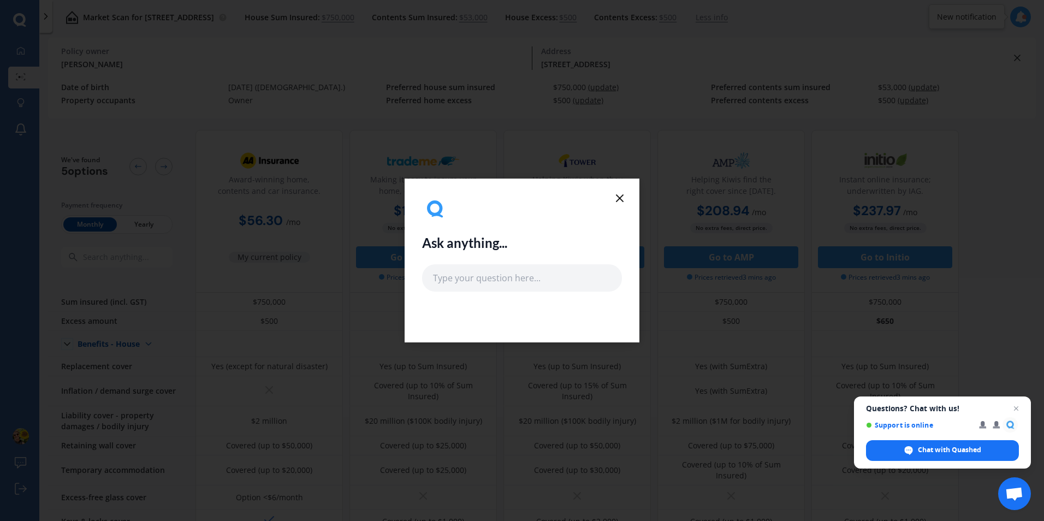
click at [618, 203] on icon at bounding box center [619, 198] width 13 height 13
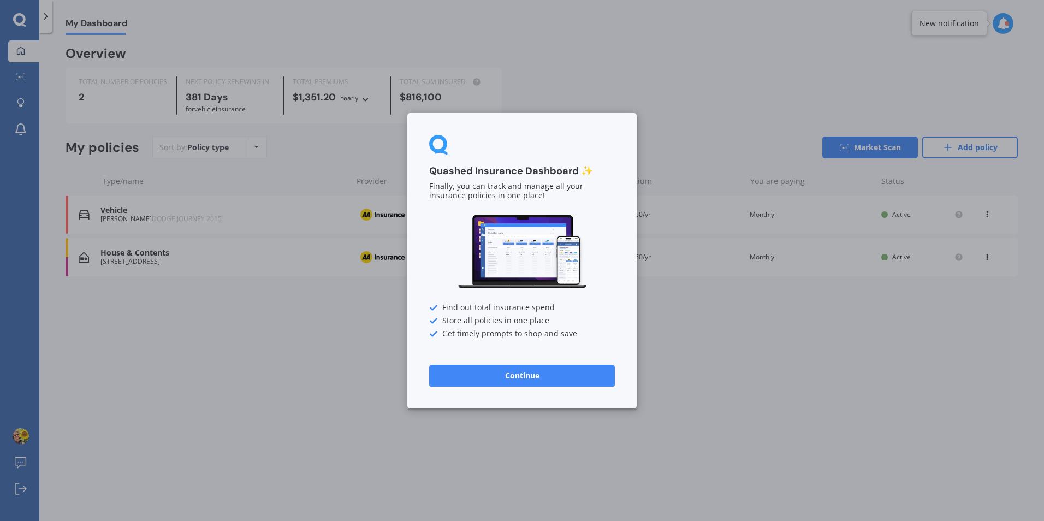
click at [119, 136] on div "Quashed Insurance Dashboard ✨ Finally, you can track and manage all your insura…" at bounding box center [522, 260] width 1044 height 521
click at [287, 321] on div "Quashed Insurance Dashboard ✨ Finally, you can track and manage all your insura…" at bounding box center [522, 260] width 1044 height 521
click at [497, 381] on button "Continue" at bounding box center [522, 375] width 186 height 22
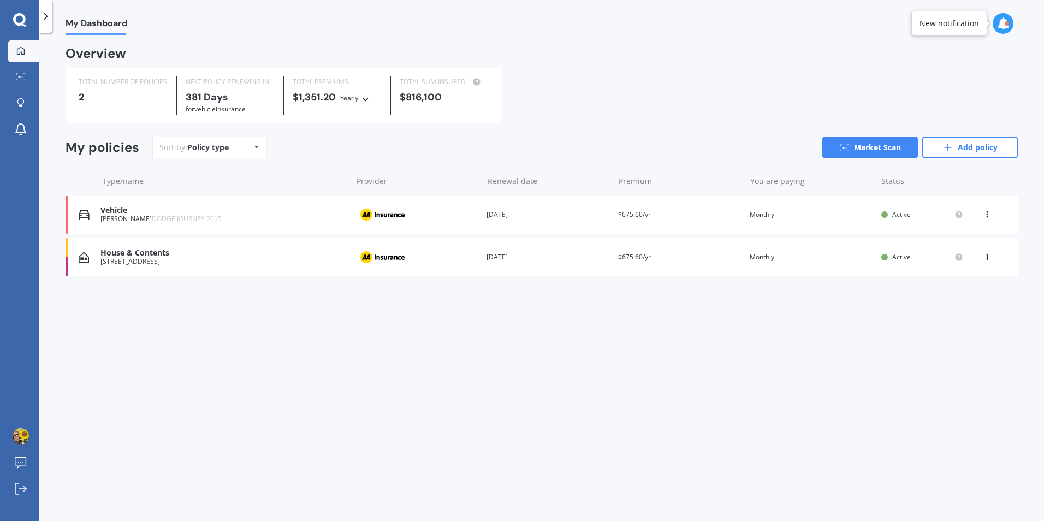
click at [393, 362] on div "My Dashboard Overview TOTAL NUMBER OF POLICIES 2 NEXT POLICY RENEWING [DATE] fo…" at bounding box center [541, 279] width 1005 height 488
click at [992, 211] on div "View option View policy Delete" at bounding box center [989, 214] width 10 height 11
click at [904, 327] on div "My Dashboard Overview TOTAL NUMBER OF POLICIES 2 NEXT POLICY RENEWING [DATE] fo…" at bounding box center [541, 279] width 1005 height 488
click at [991, 257] on icon at bounding box center [988, 255] width 8 height 7
click at [963, 277] on div "View policy" at bounding box center [963, 278] width 108 height 22
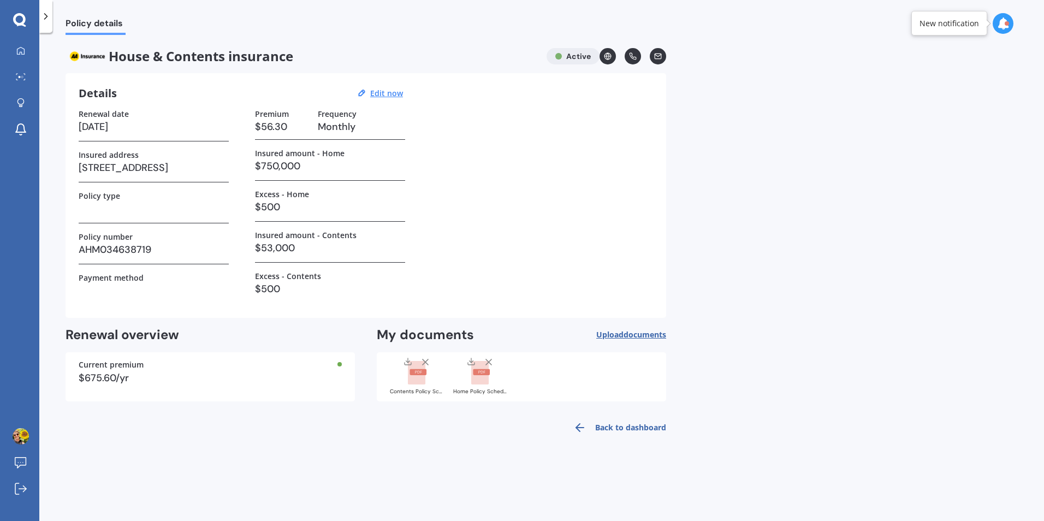
click at [659, 57] on icon at bounding box center [658, 56] width 8 height 8
